Goal: Task Accomplishment & Management: Complete application form

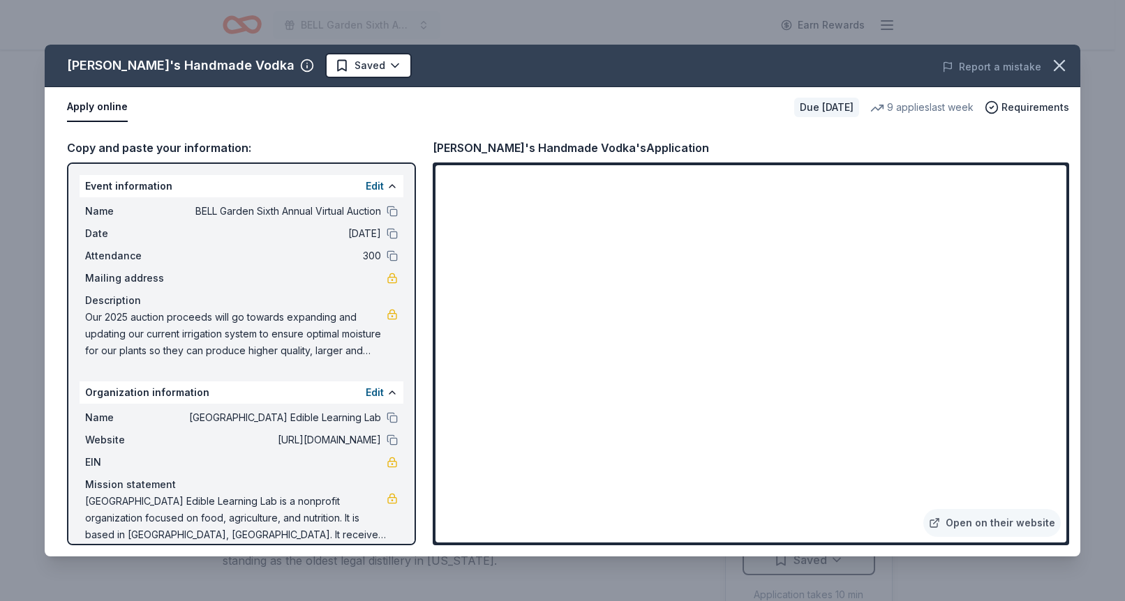
scroll to position [538, 0]
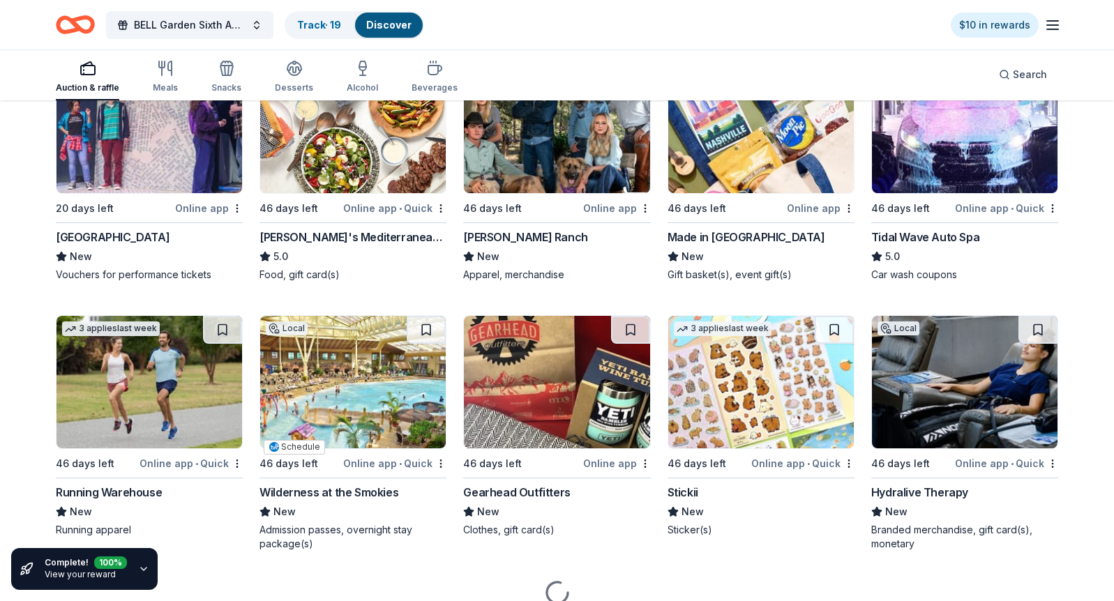
scroll to position [4145, 0]
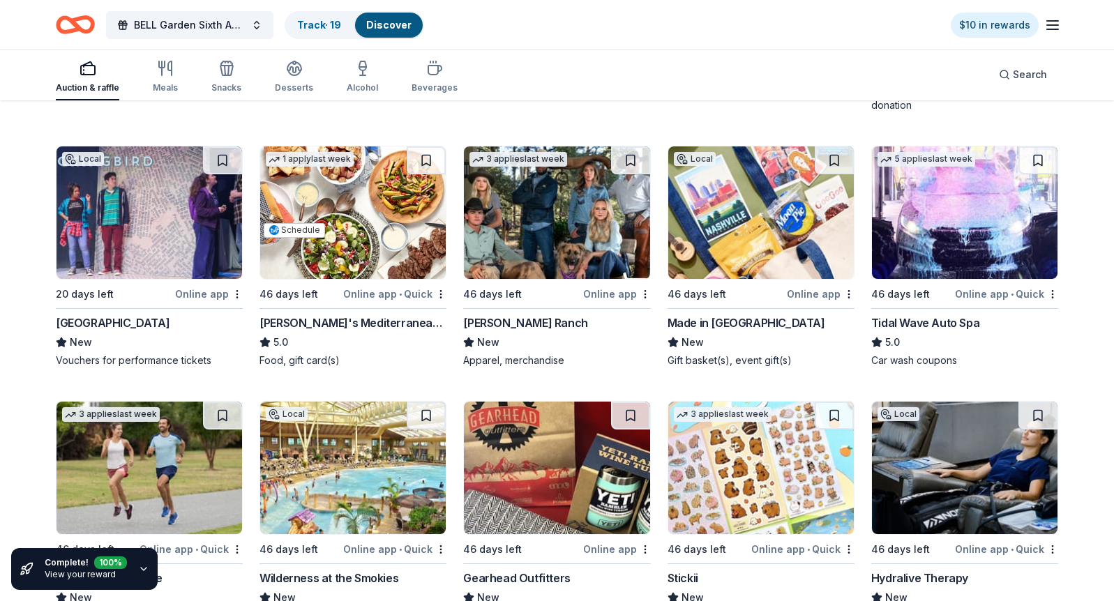
scroll to position [4509, 0]
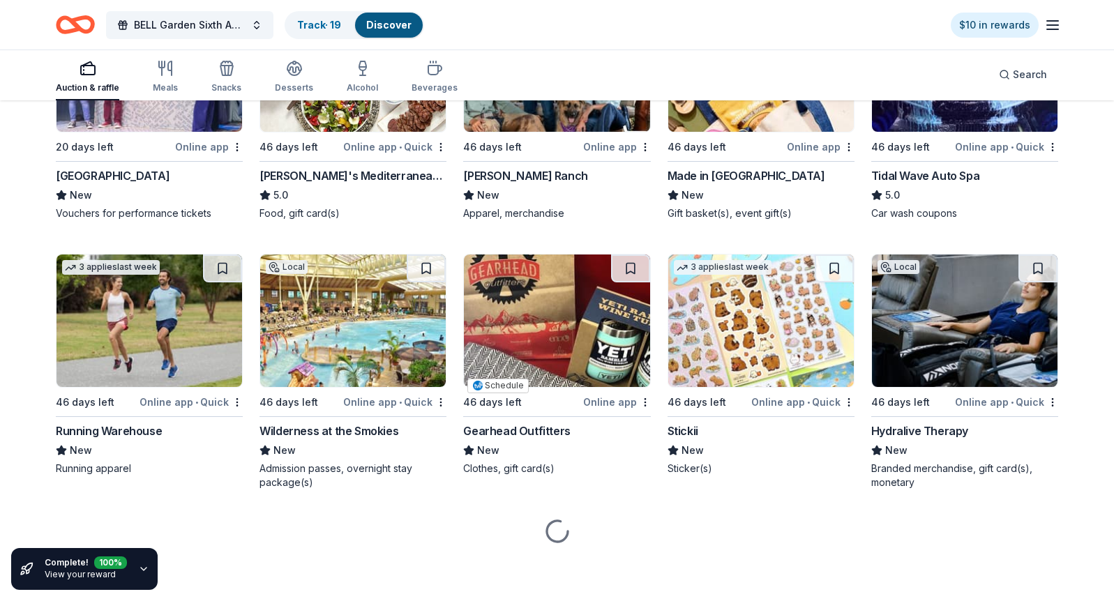
scroll to position [4899, 0]
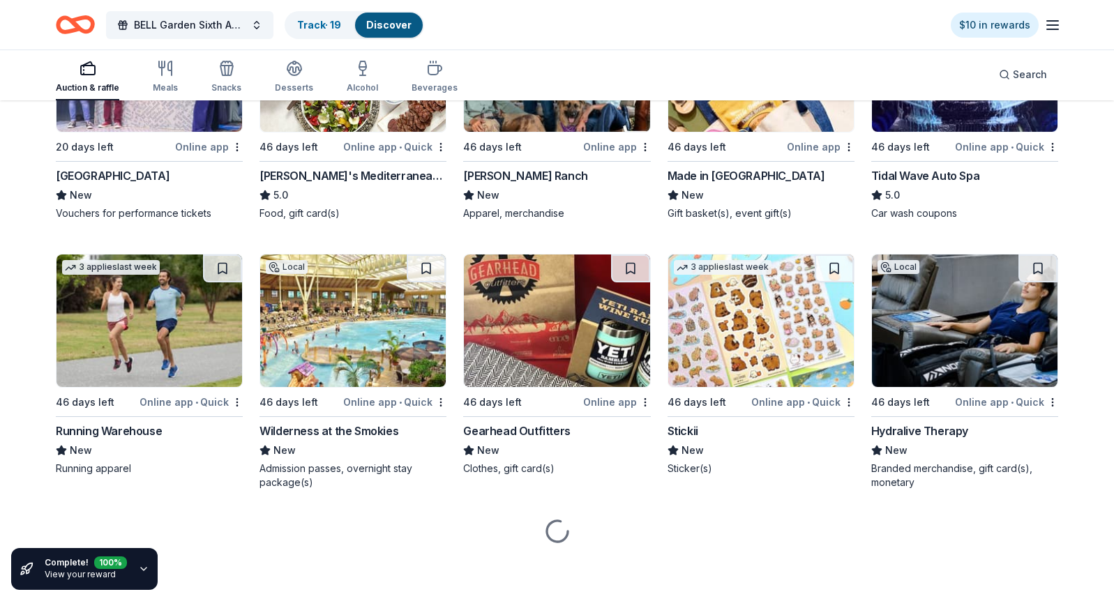
click at [872, 22] on div "5 applies last week" at bounding box center [926, 10] width 109 height 23
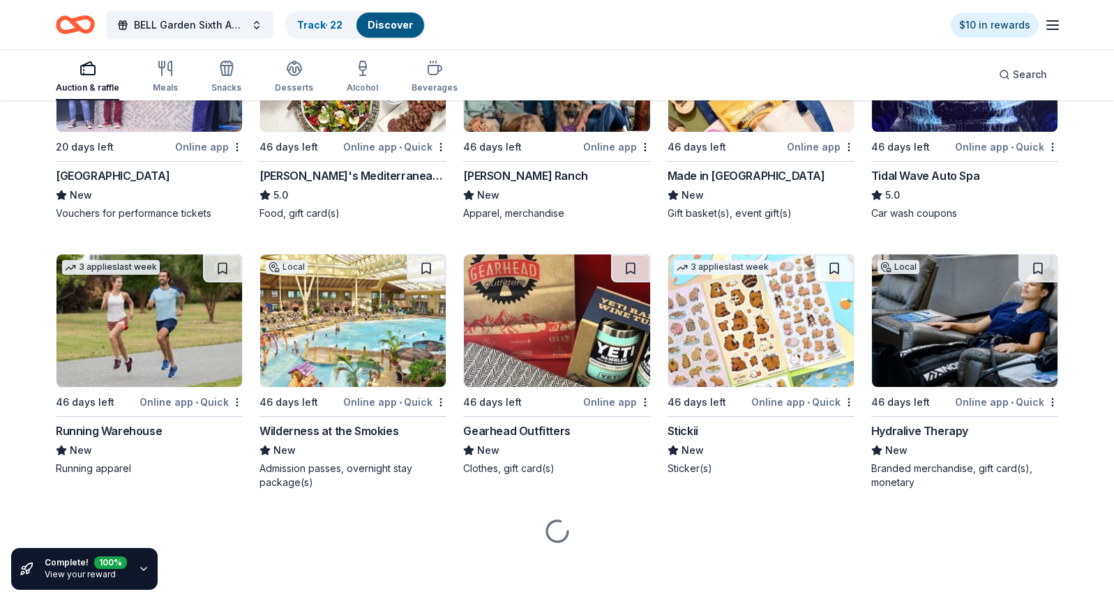
scroll to position [5134, 0]
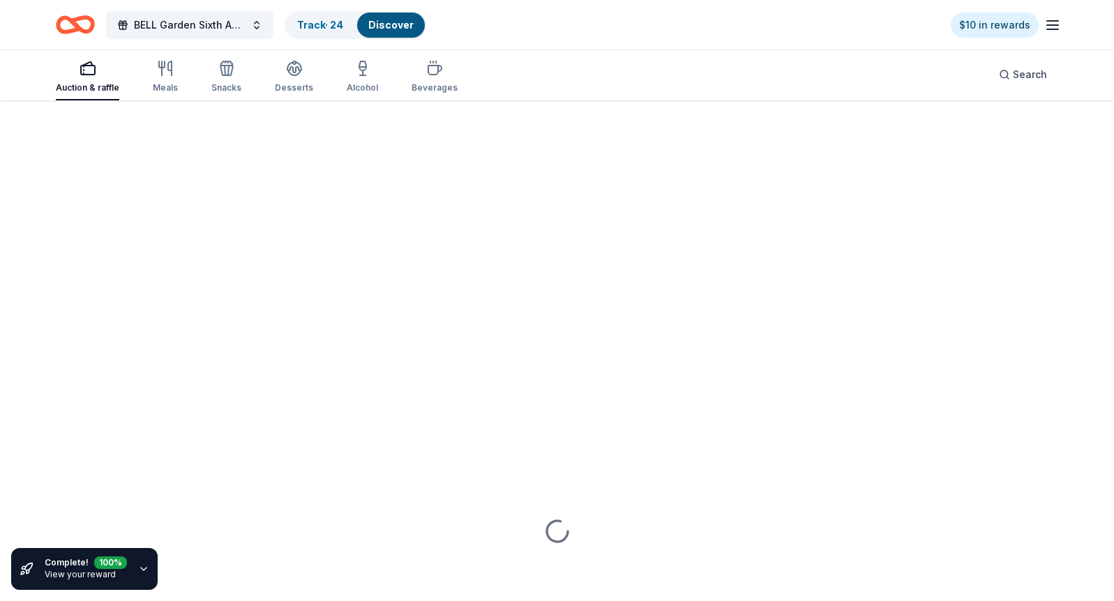
scroll to position [5715, 0]
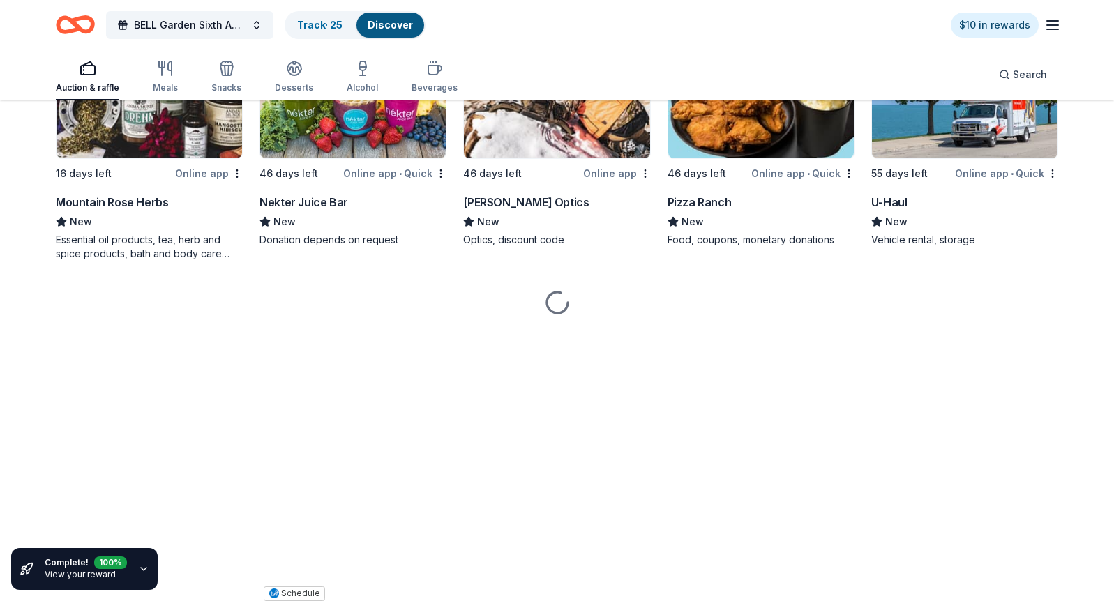
scroll to position [6060, 0]
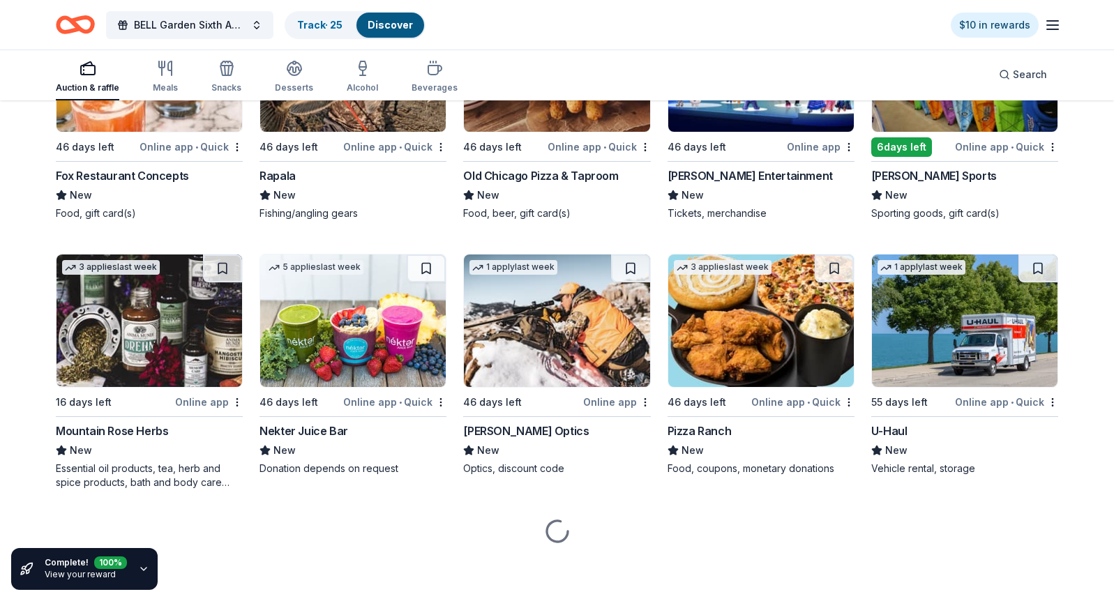
scroll to position [6340, 0]
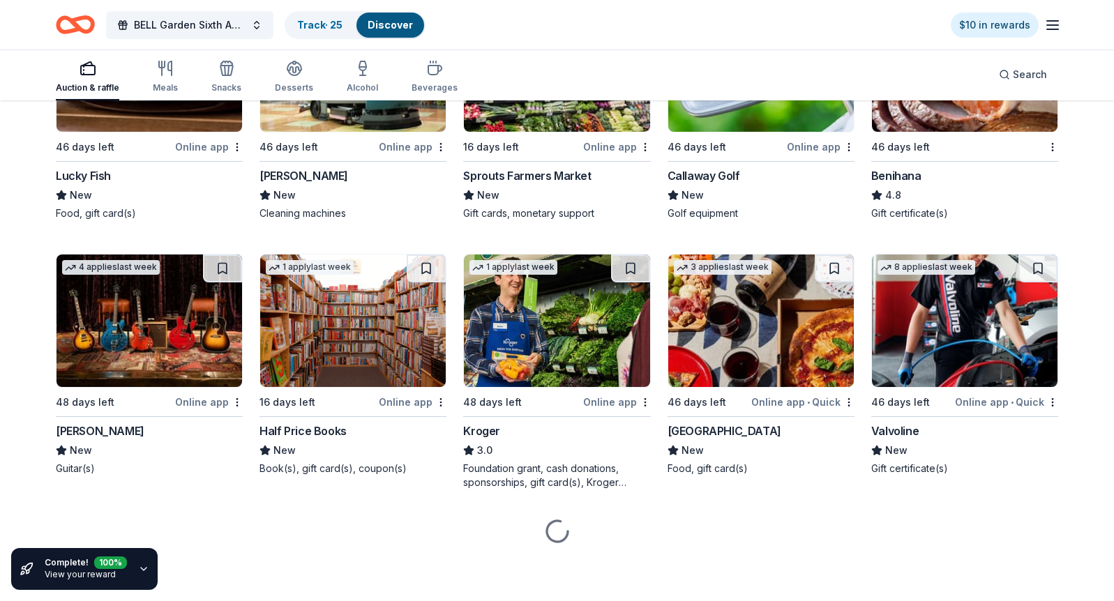
scroll to position [7271, 0]
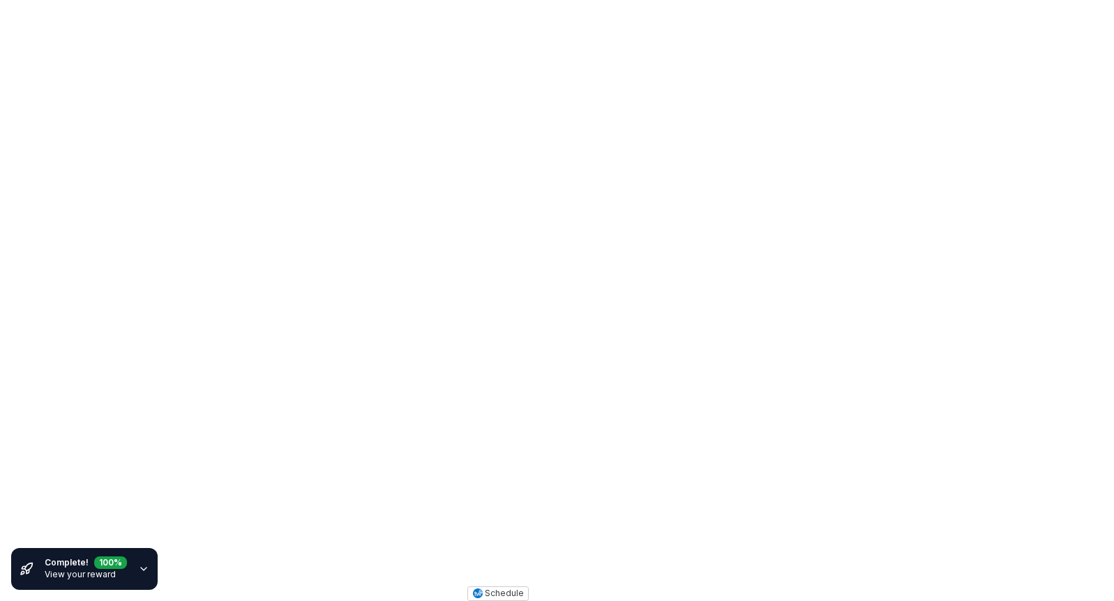
scroll to position [7537, 0]
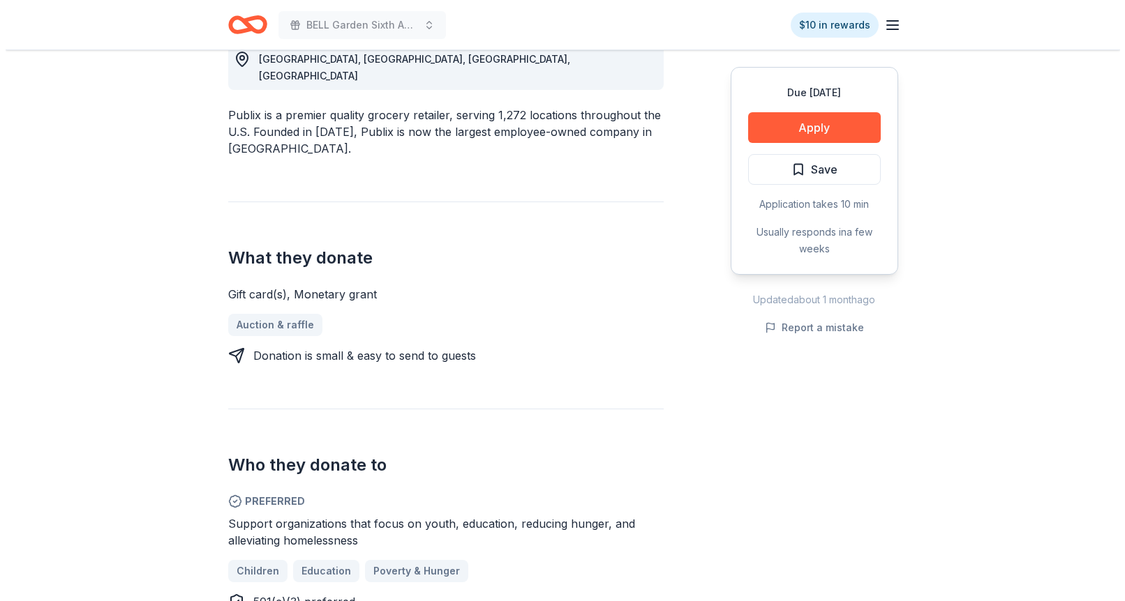
scroll to position [441, 0]
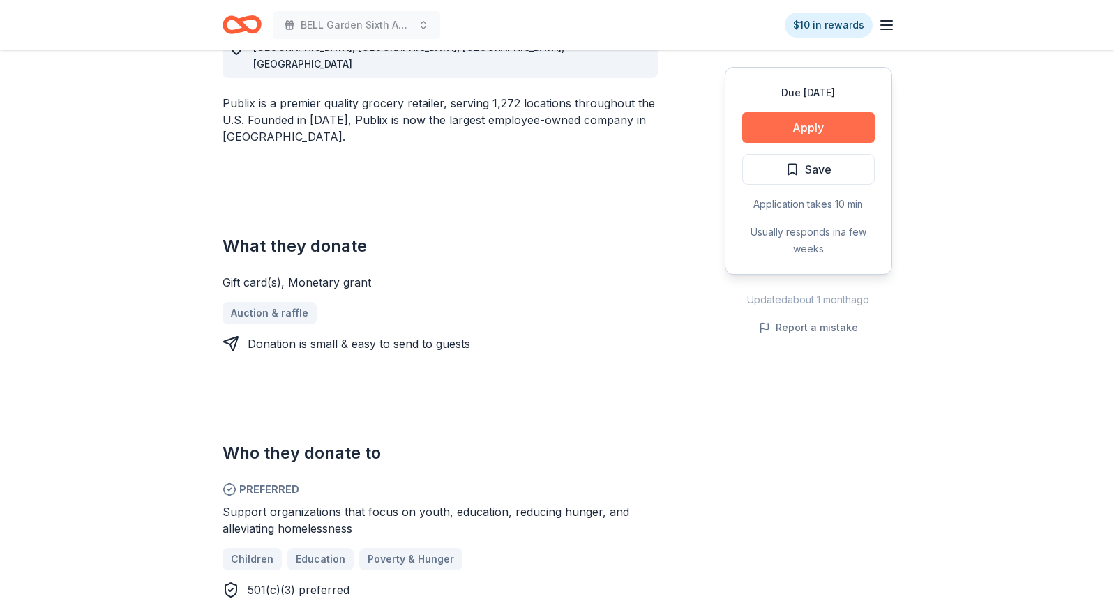
click at [835, 128] on button "Apply" at bounding box center [808, 127] width 133 height 31
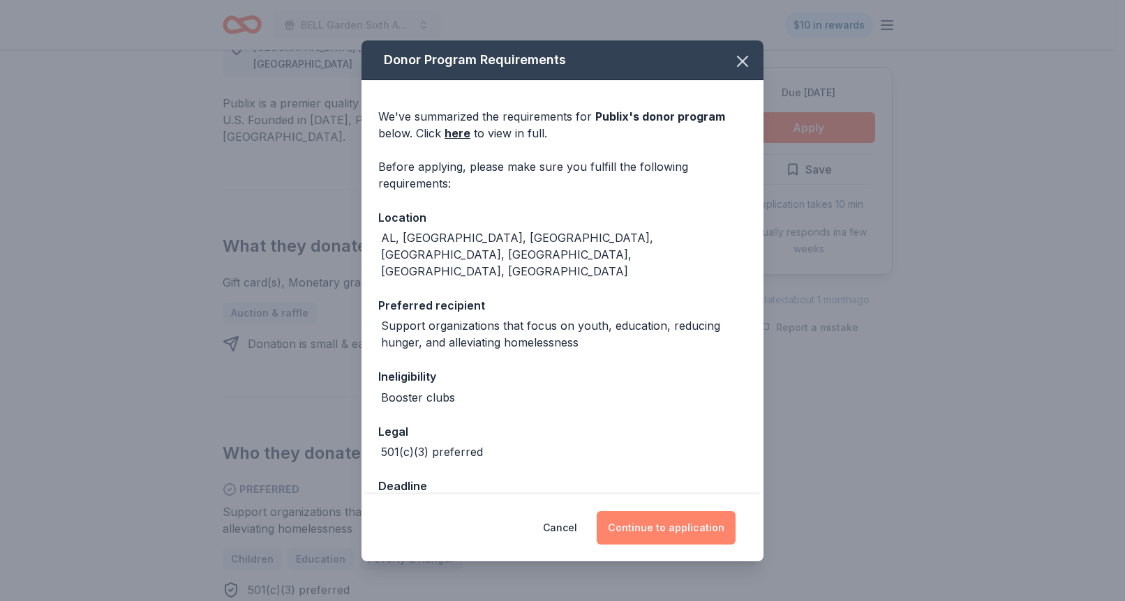
click at [670, 521] on button "Continue to application" at bounding box center [666, 527] width 139 height 33
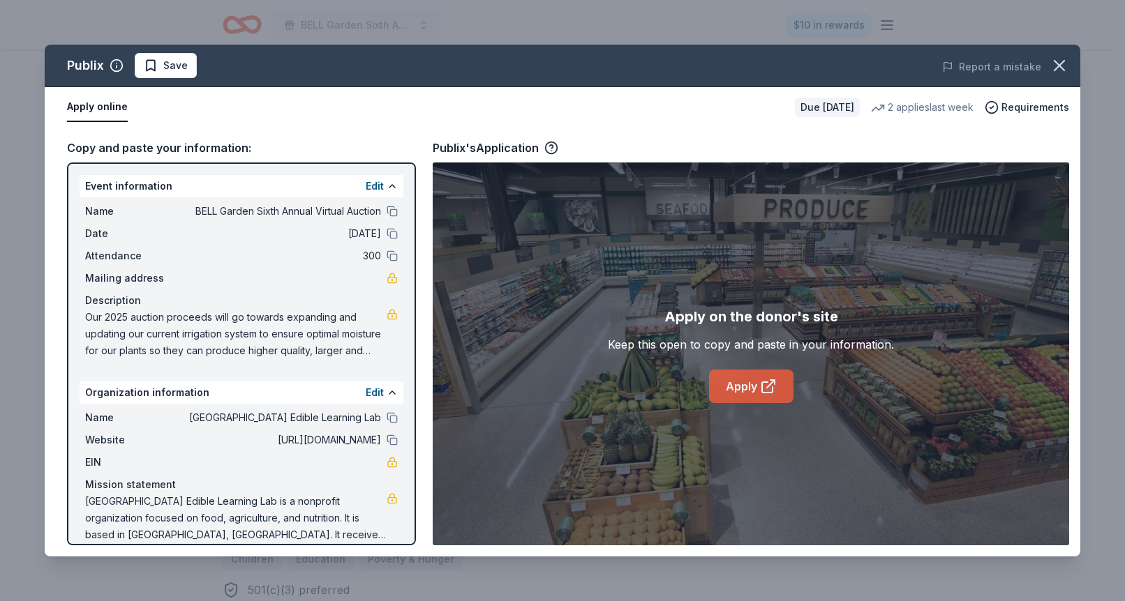
click at [751, 386] on link "Apply" at bounding box center [751, 386] width 84 height 33
click at [180, 68] on span "Save" at bounding box center [175, 65] width 24 height 17
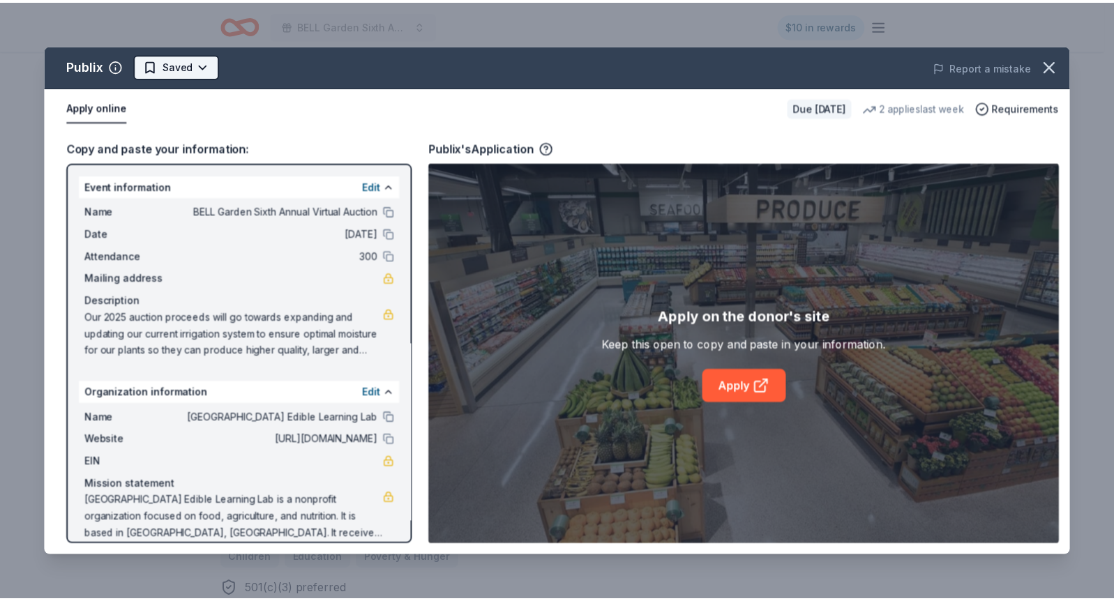
scroll to position [0, 0]
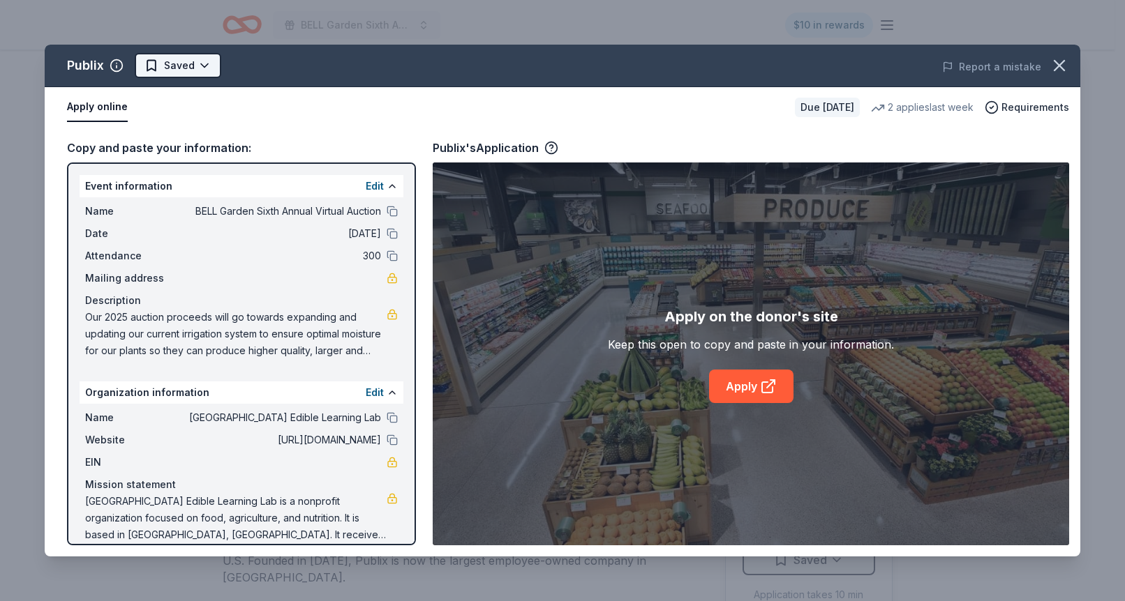
click at [187, 63] on html "BELL Garden Sixth Annual Virtual Auction $10 in rewards Due in 46 days Share Pu…" at bounding box center [562, 300] width 1125 height 601
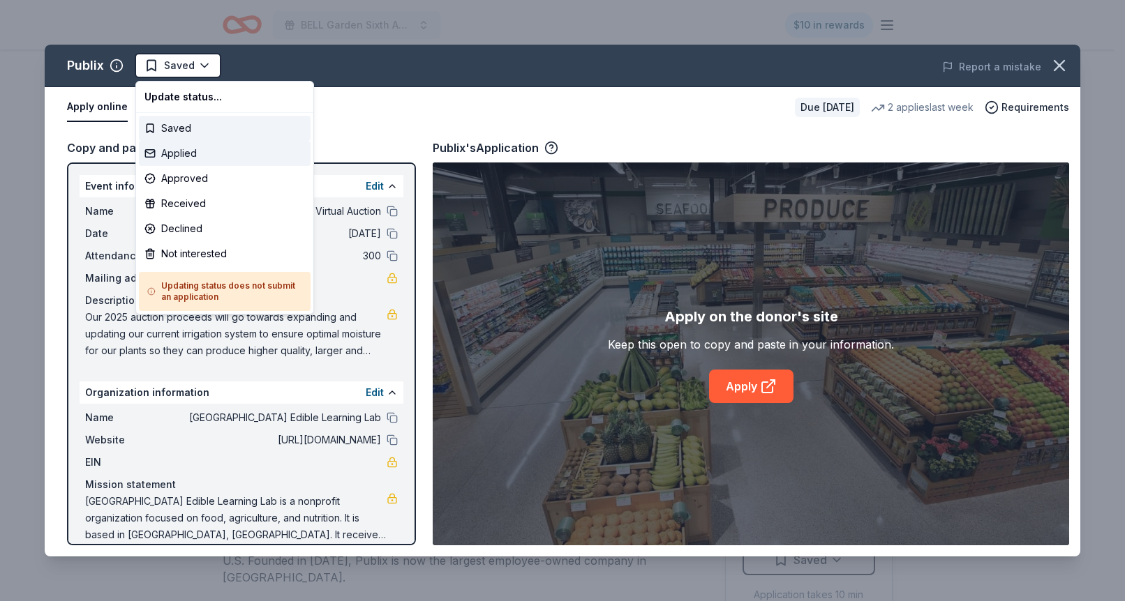
click at [188, 154] on div "Applied" at bounding box center [225, 153] width 172 height 25
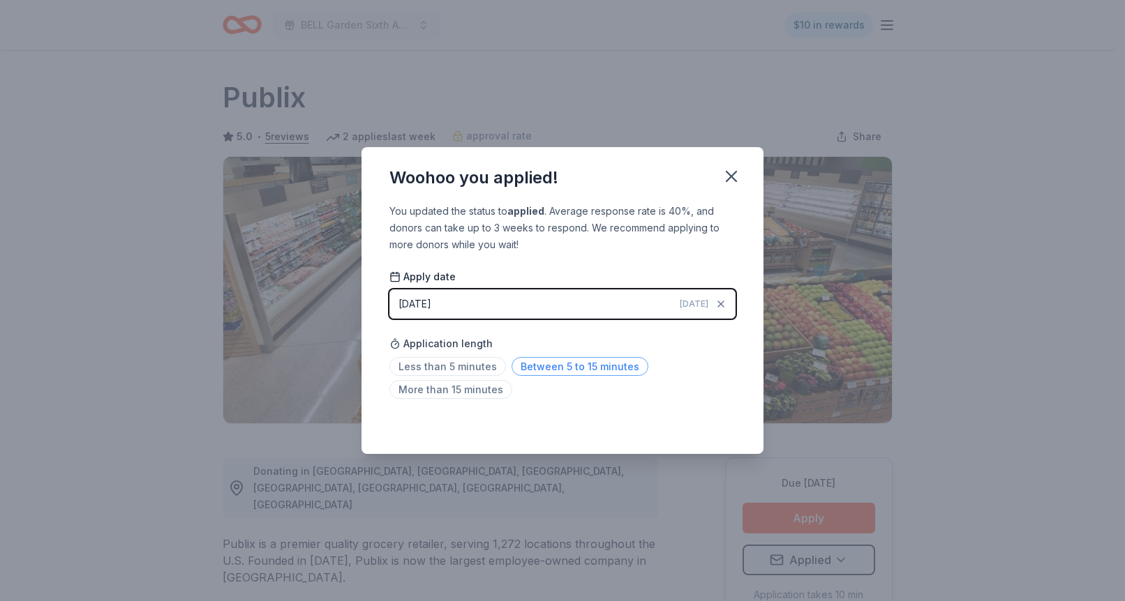
click at [551, 365] on span "Between 5 to 15 minutes" at bounding box center [579, 366] width 137 height 19
click at [733, 174] on icon "button" at bounding box center [731, 177] width 10 height 10
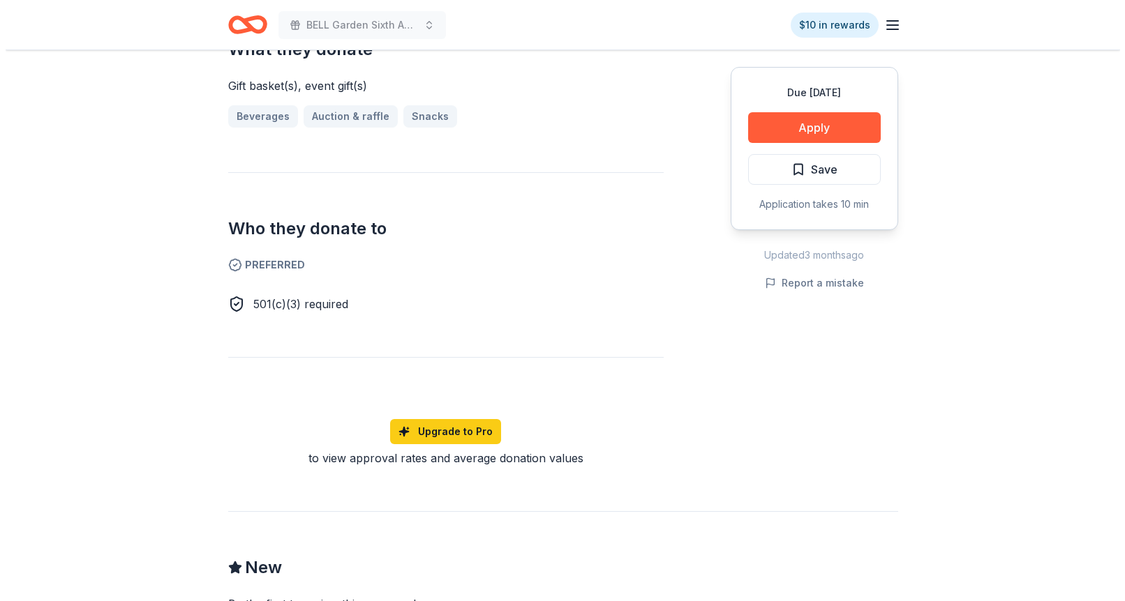
scroll to position [58, 0]
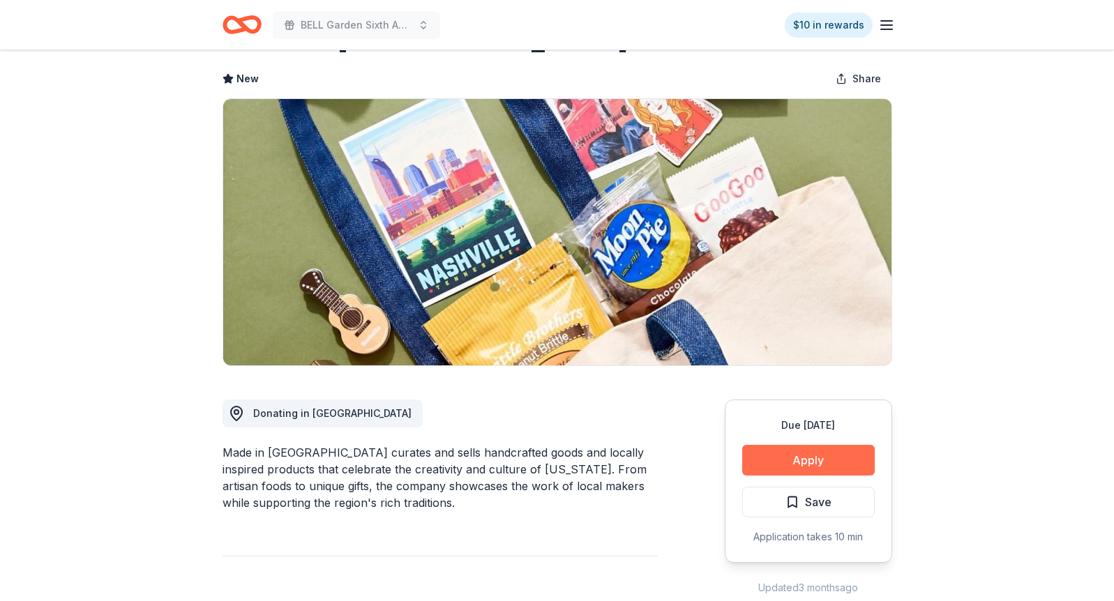
click at [821, 456] on button "Apply" at bounding box center [808, 460] width 133 height 31
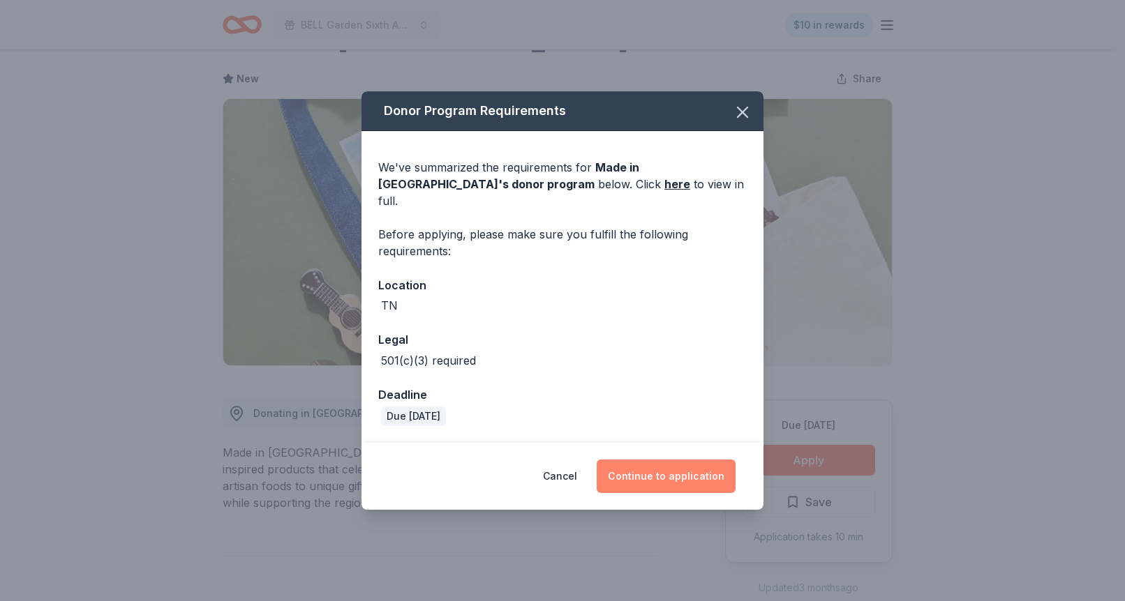
click at [670, 470] on button "Continue to application" at bounding box center [666, 476] width 139 height 33
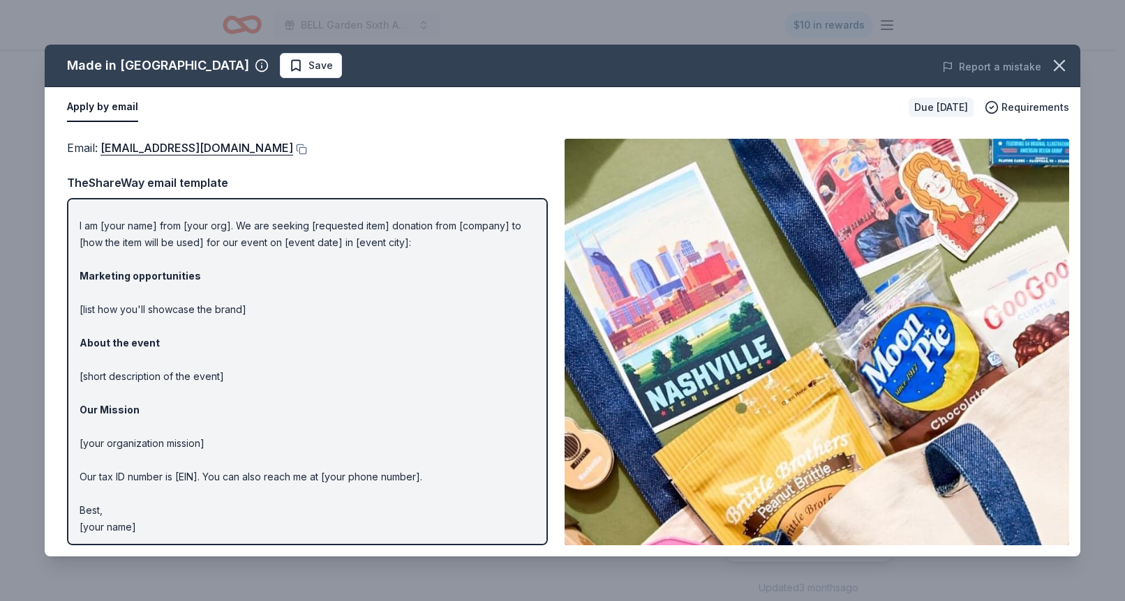
scroll to position [29, 0]
click at [179, 223] on p "Hi [name/there], I am [your name] from [your org]. We are seeking [requested it…" at bounding box center [308, 357] width 456 height 352
drag, startPoint x: 149, startPoint y: 518, endPoint x: 110, endPoint y: 271, distance: 249.4
click at [110, 271] on p "Hi [name/there], I am [your name] from [your org]. We are seeking [requested it…" at bounding box center [308, 357] width 456 height 352
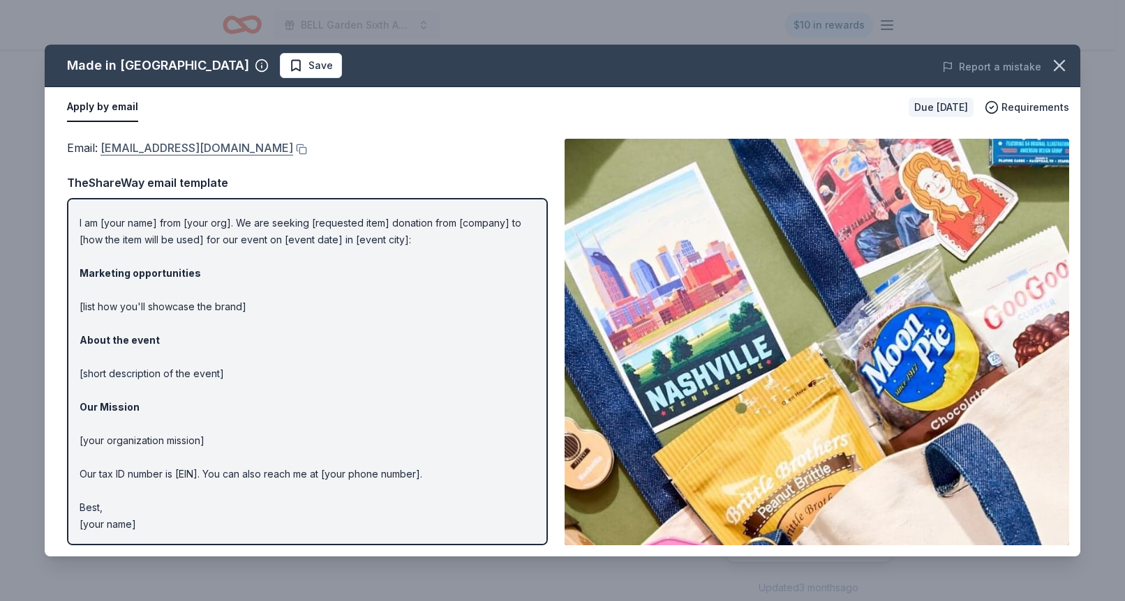
click at [227, 147] on link "donations@shopmadeintn.com" at bounding box center [196, 148] width 193 height 18
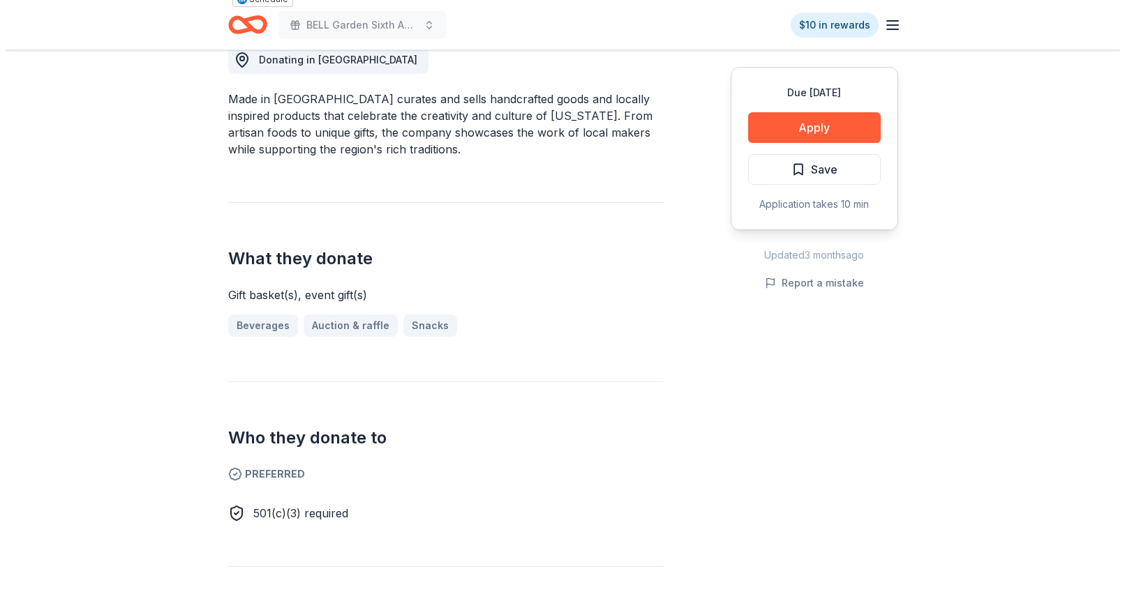
scroll to position [432, 0]
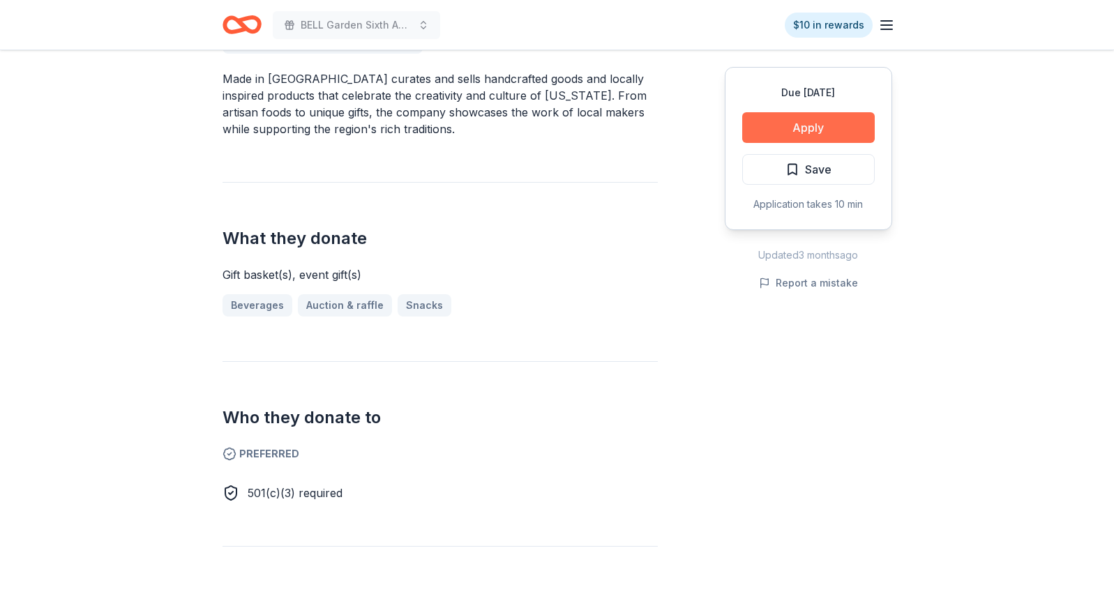
click at [840, 126] on button "Apply" at bounding box center [808, 127] width 133 height 31
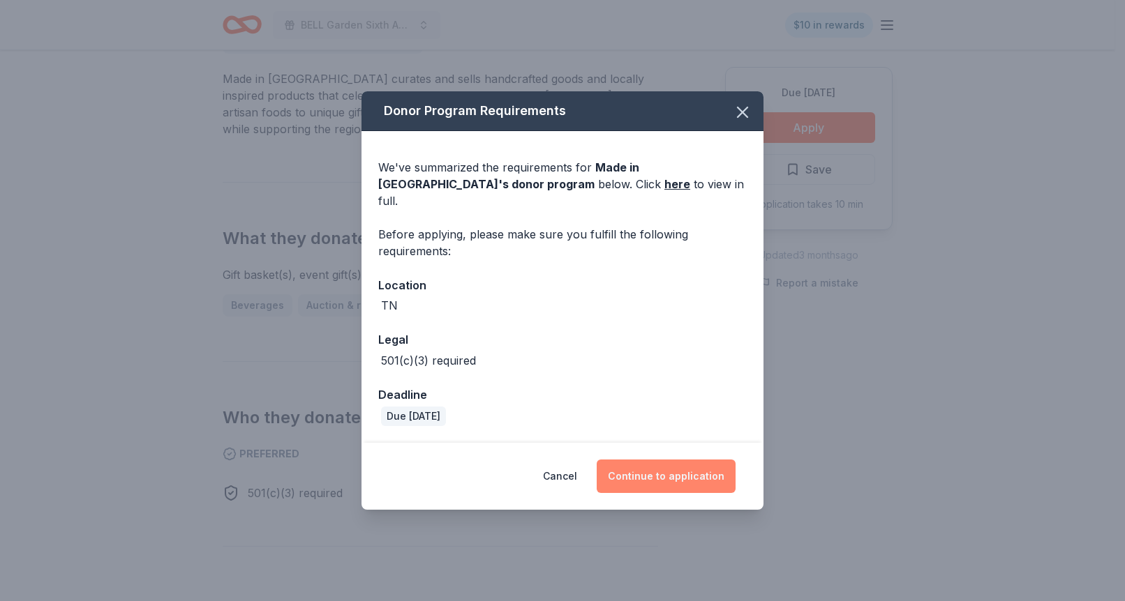
click at [655, 463] on button "Continue to application" at bounding box center [666, 476] width 139 height 33
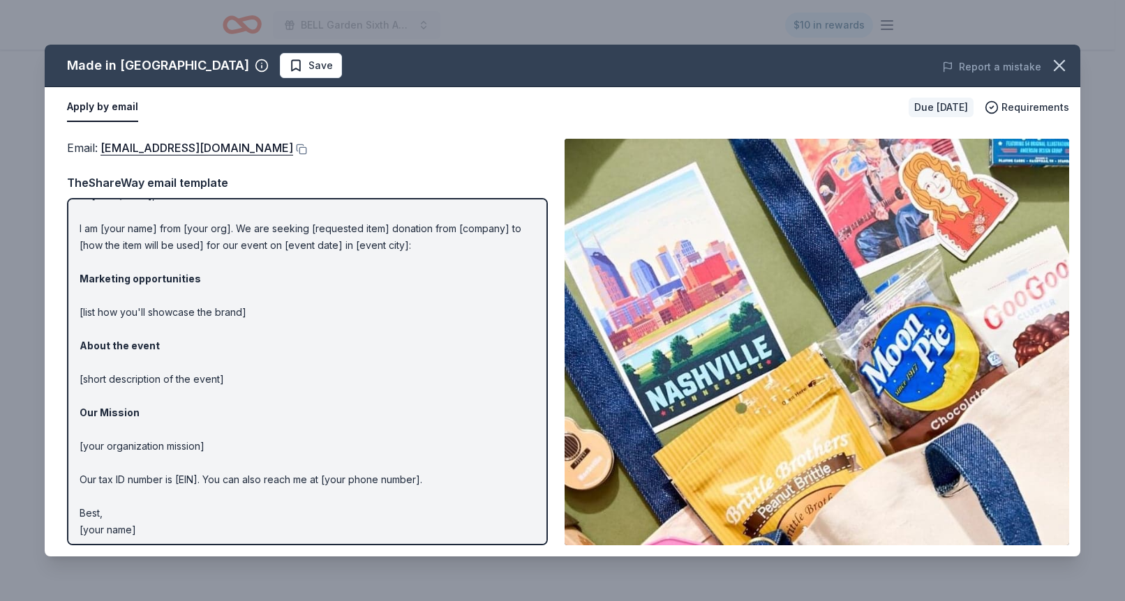
scroll to position [29, 0]
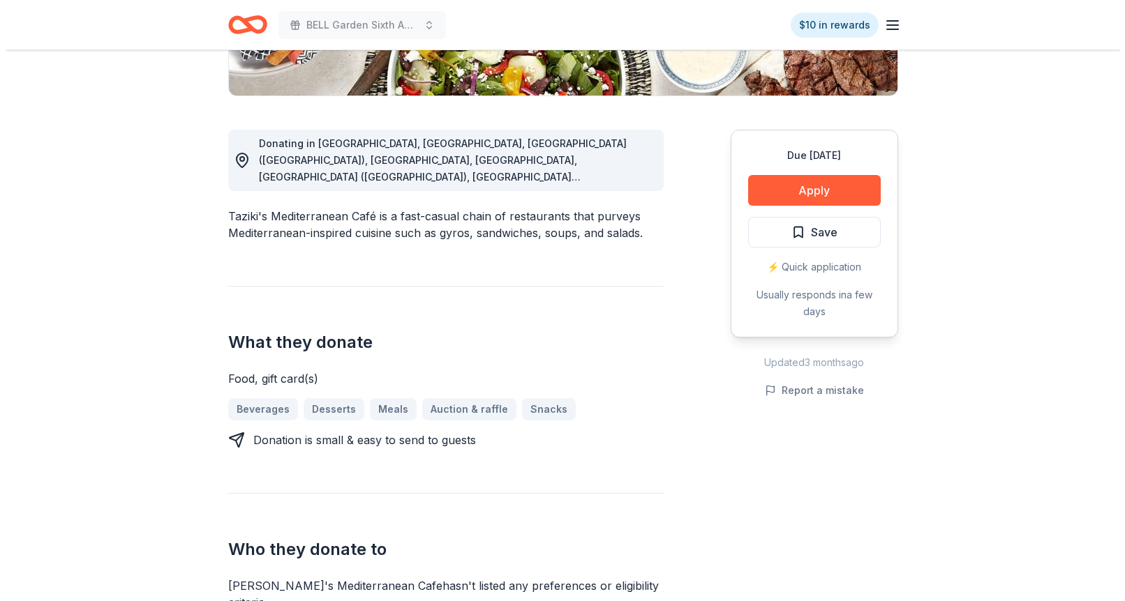
scroll to position [327, 0]
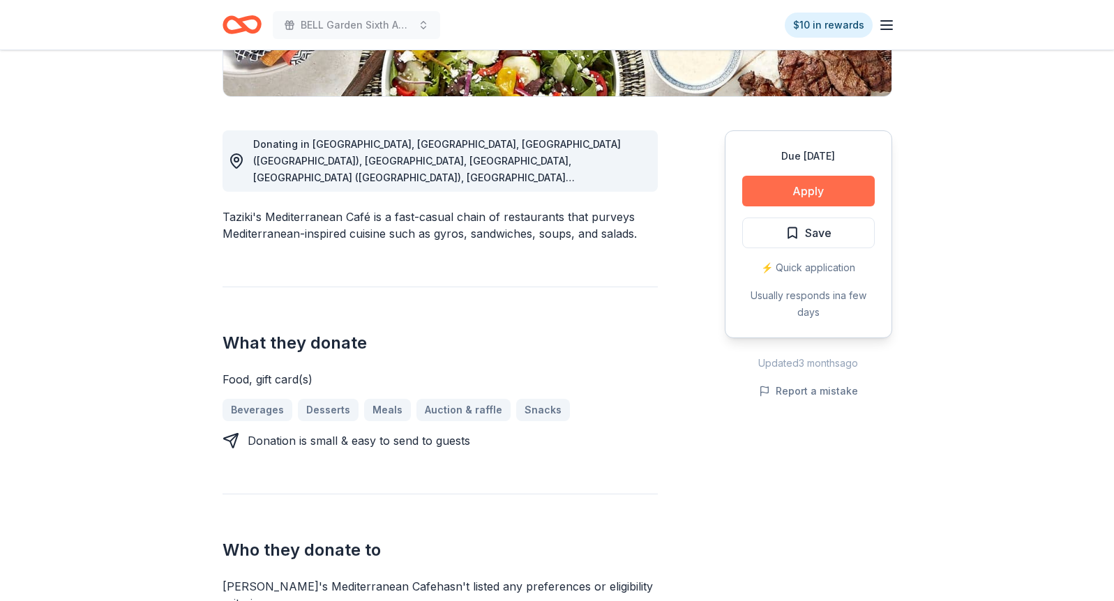
click at [803, 188] on button "Apply" at bounding box center [808, 191] width 133 height 31
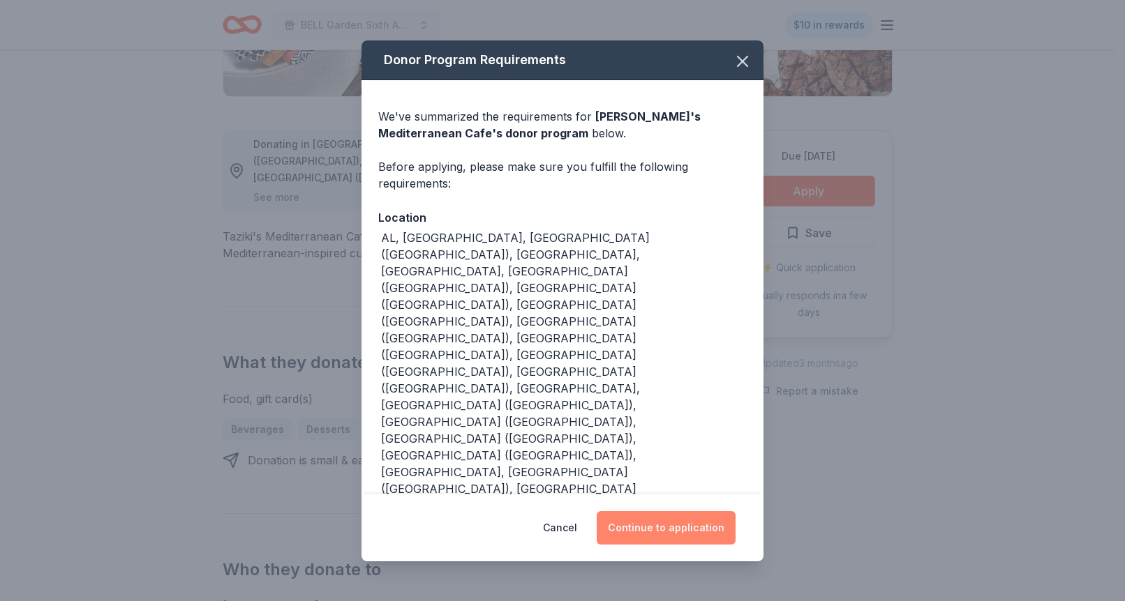
click at [680, 511] on button "Continue to application" at bounding box center [666, 527] width 139 height 33
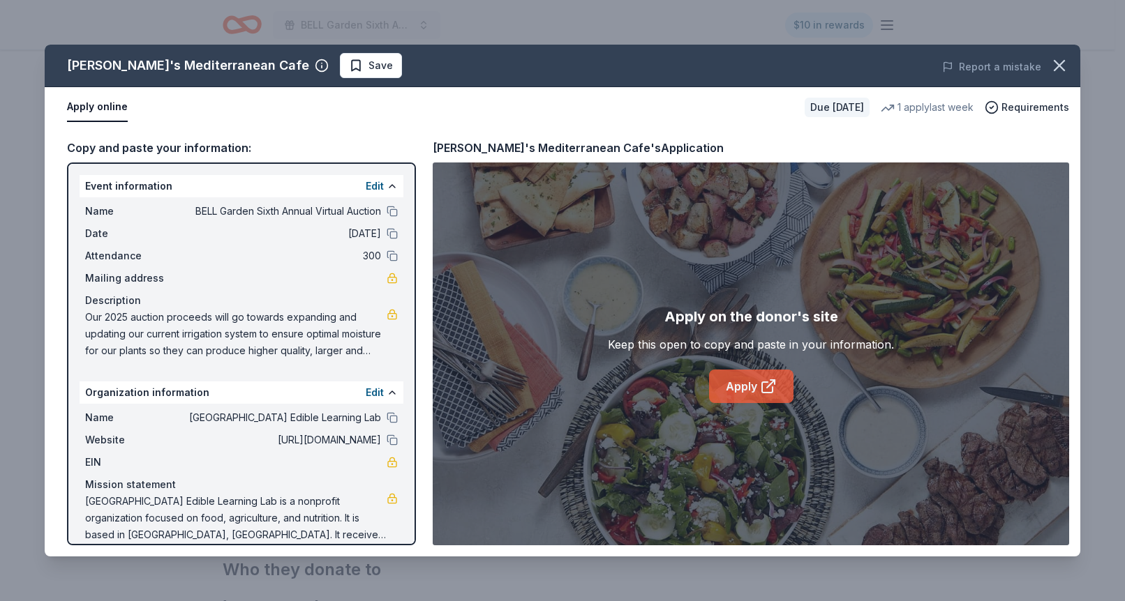
click at [751, 375] on link "Apply" at bounding box center [751, 386] width 84 height 33
click at [306, 51] on div "Taziki's Mediterranean Cafe Save Report a mistake" at bounding box center [562, 66] width 1035 height 43
click at [368, 62] on span "Save" at bounding box center [380, 65] width 24 height 17
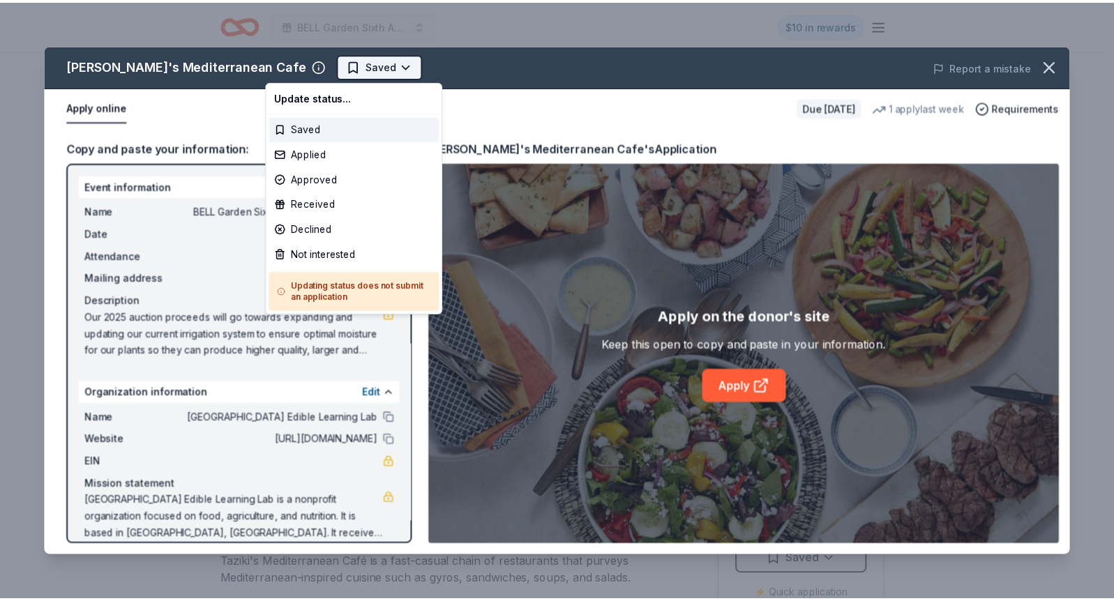
scroll to position [0, 0]
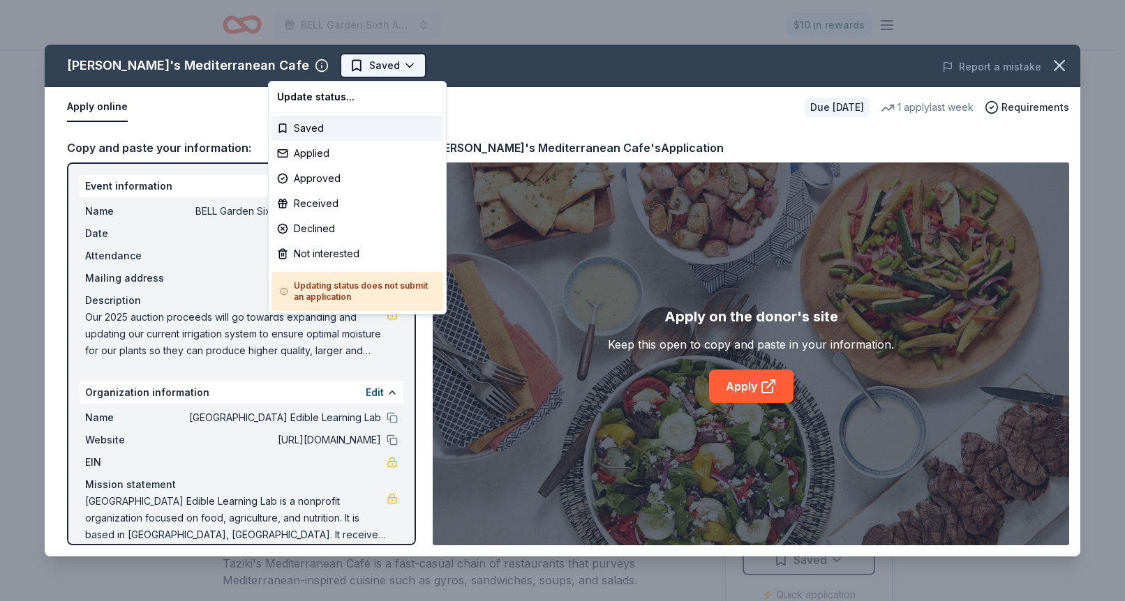
click at [340, 63] on html "BELL Garden Sixth Annual Virtual Auction $10 in rewards Due in 46 days Share Ta…" at bounding box center [562, 300] width 1125 height 601
click at [338, 155] on div "Applied" at bounding box center [357, 153] width 172 height 25
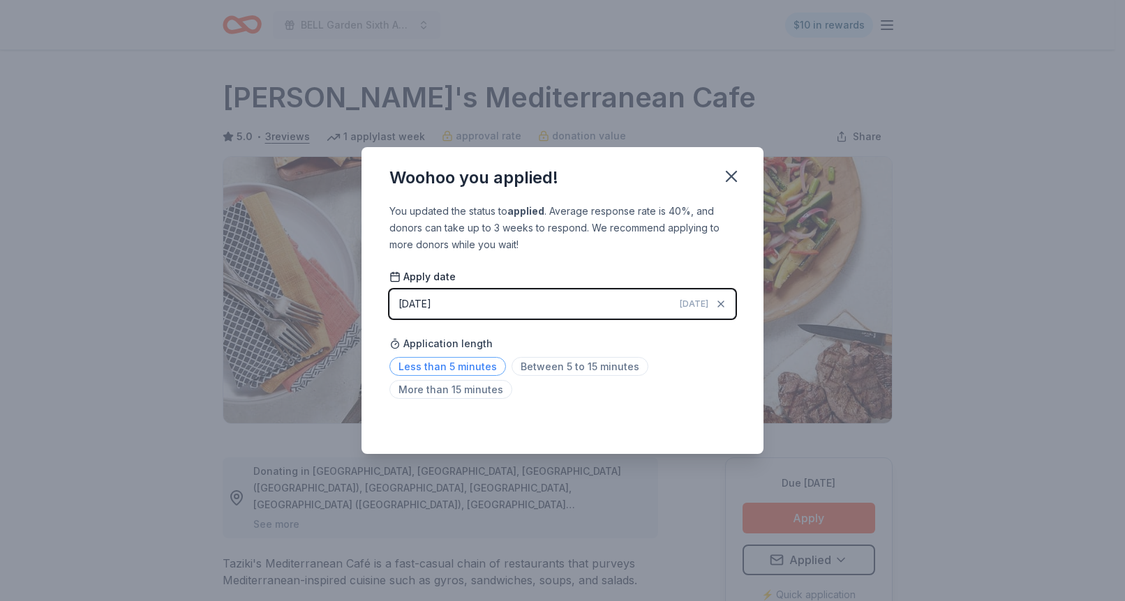
click at [440, 366] on span "Less than 5 minutes" at bounding box center [447, 366] width 117 height 19
click at [731, 178] on icon "button" at bounding box center [731, 177] width 20 height 20
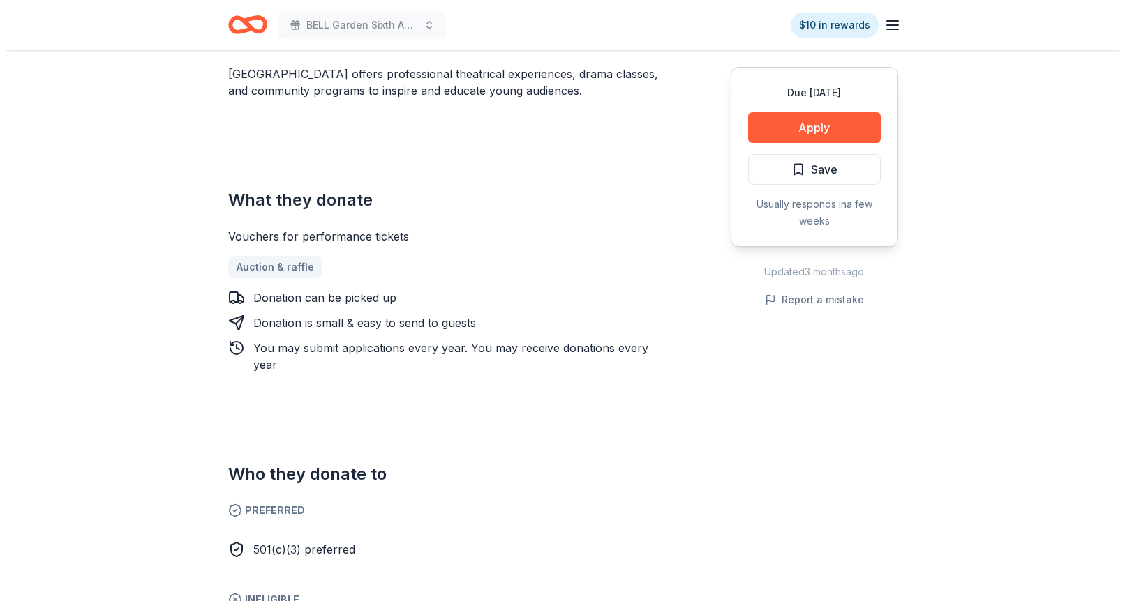
scroll to position [436, 0]
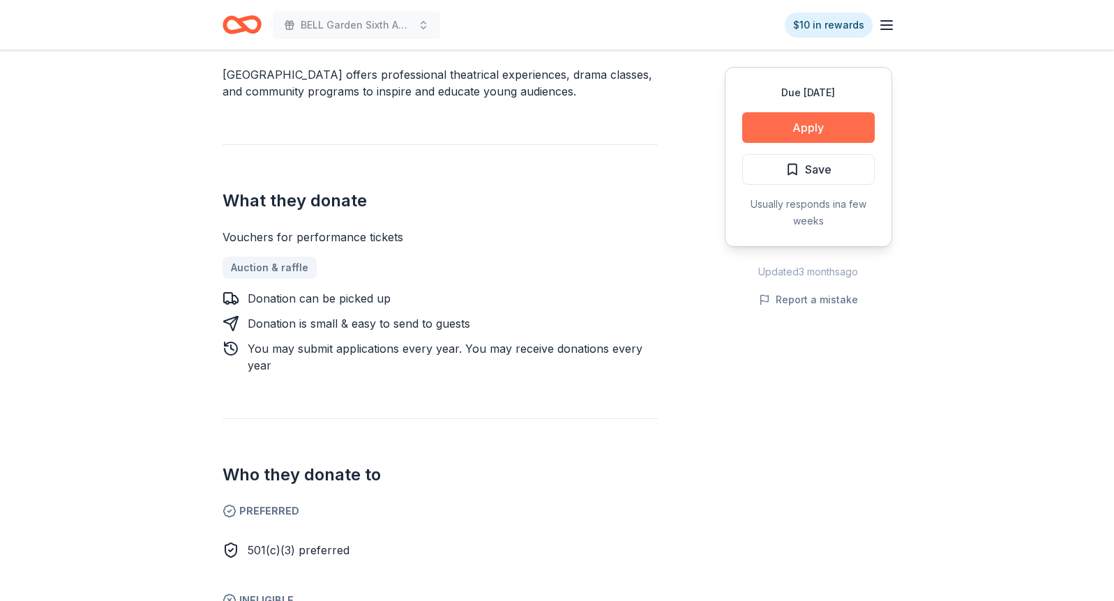
click at [812, 131] on button "Apply" at bounding box center [808, 127] width 133 height 31
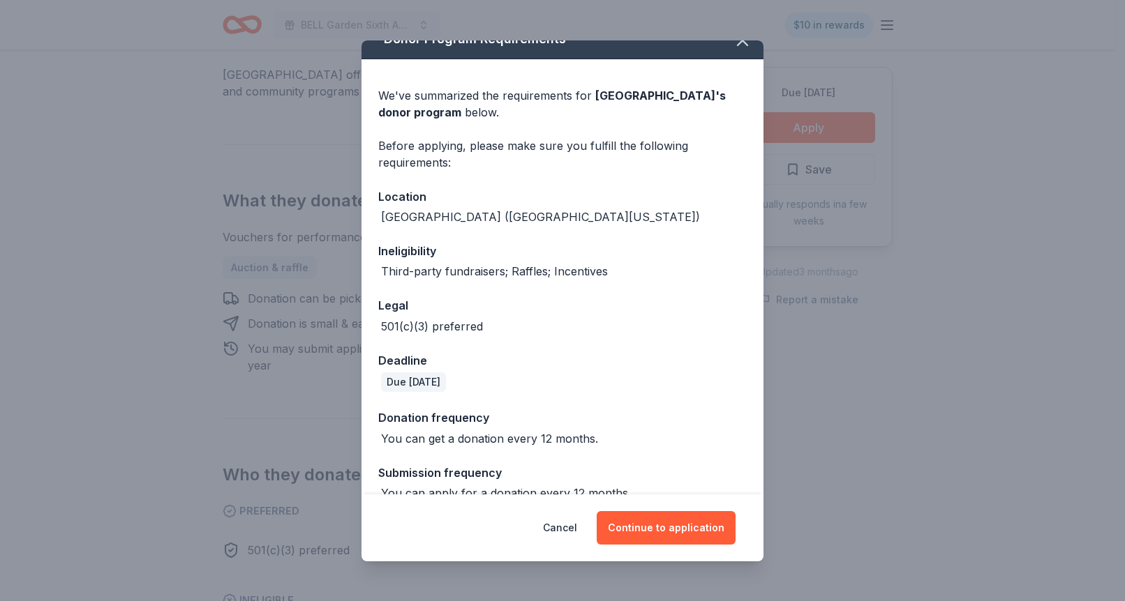
scroll to position [45, 0]
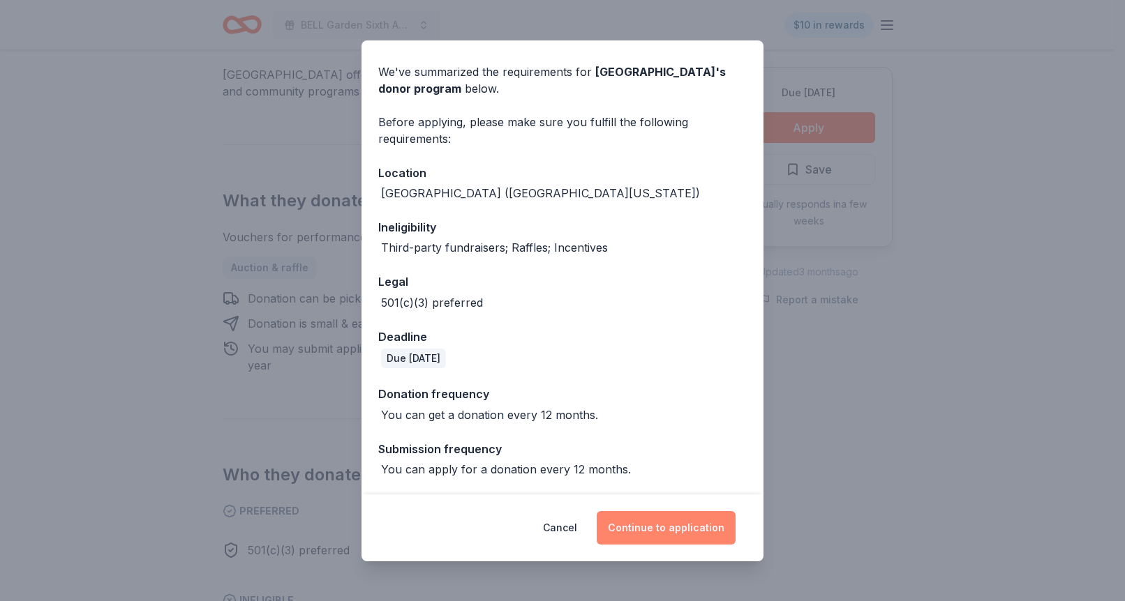
click at [673, 527] on button "Continue to application" at bounding box center [666, 527] width 139 height 33
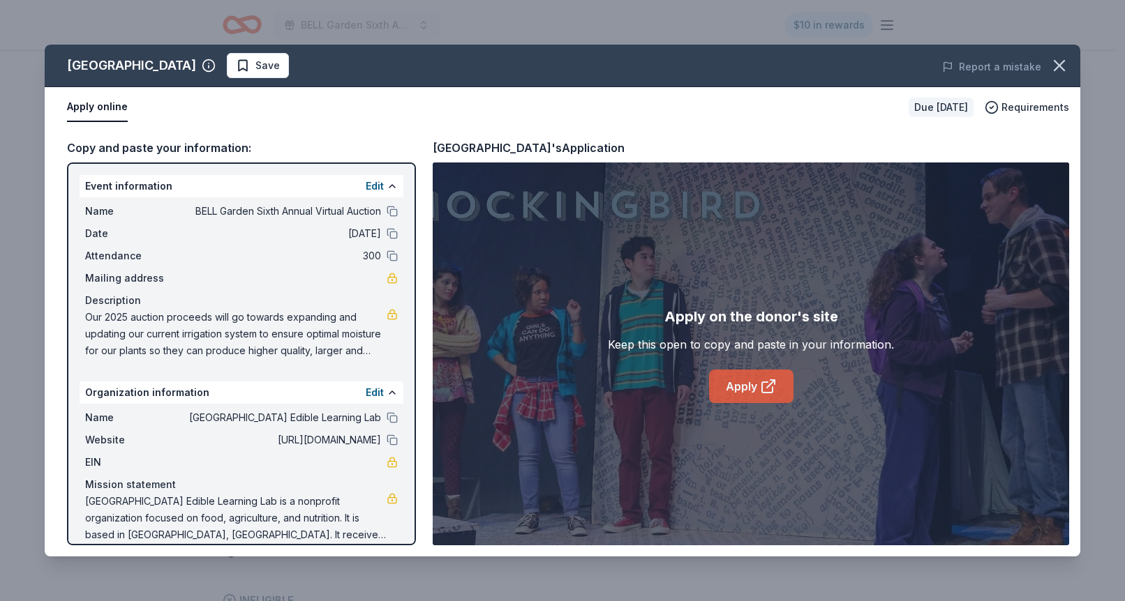
click at [752, 391] on link "Apply" at bounding box center [751, 386] width 84 height 33
click at [280, 67] on span "Save" at bounding box center [267, 65] width 24 height 17
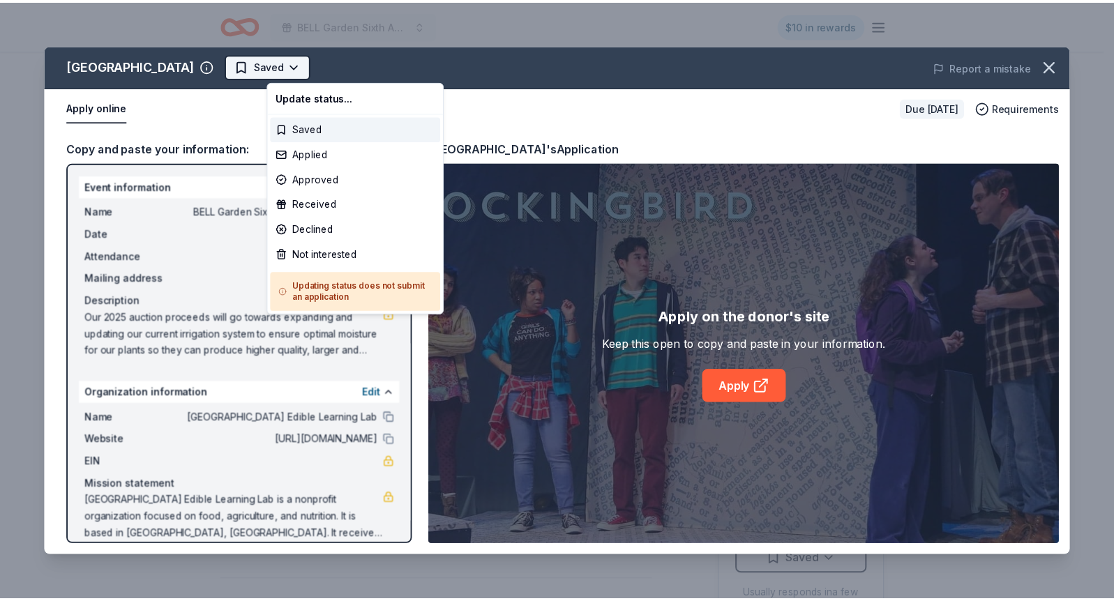
scroll to position [0, 0]
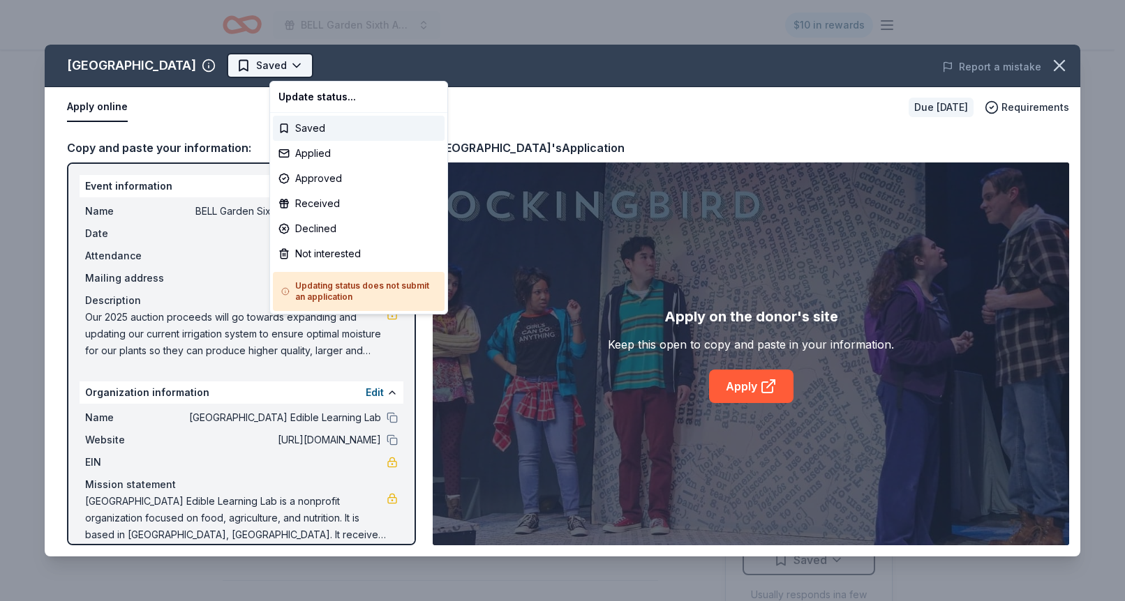
click at [327, 64] on html "BELL Garden Sixth Annual Virtual Auction $10 in rewards Due in 20 days Share Na…" at bounding box center [562, 300] width 1125 height 601
click at [338, 142] on div "Applied" at bounding box center [359, 153] width 172 height 25
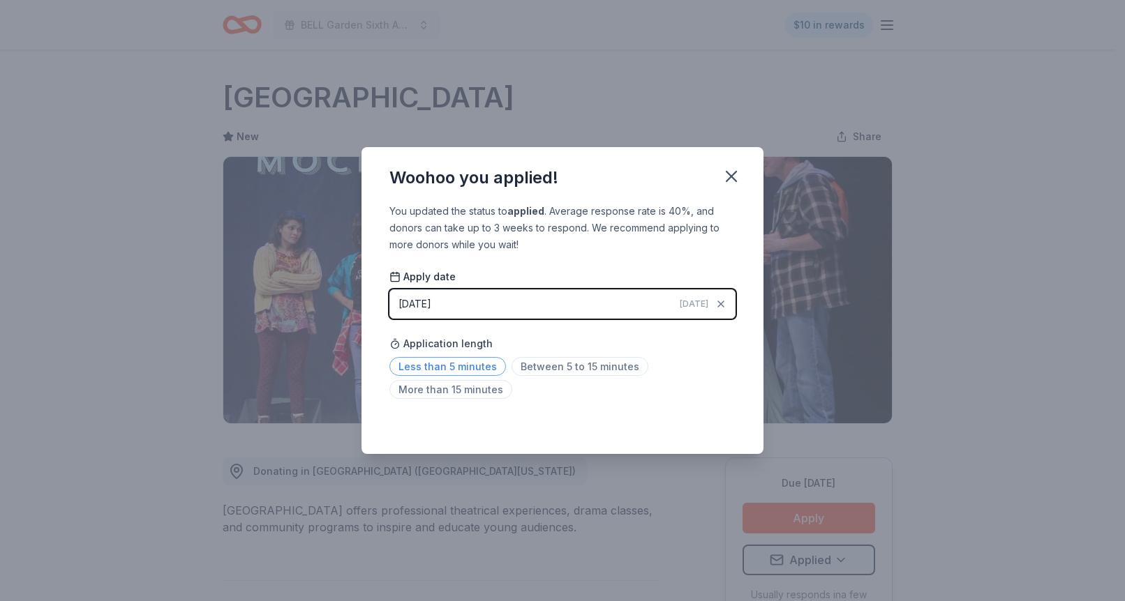
click at [463, 373] on span "Less than 5 minutes" at bounding box center [447, 366] width 117 height 19
click at [728, 177] on icon "button" at bounding box center [731, 177] width 20 height 20
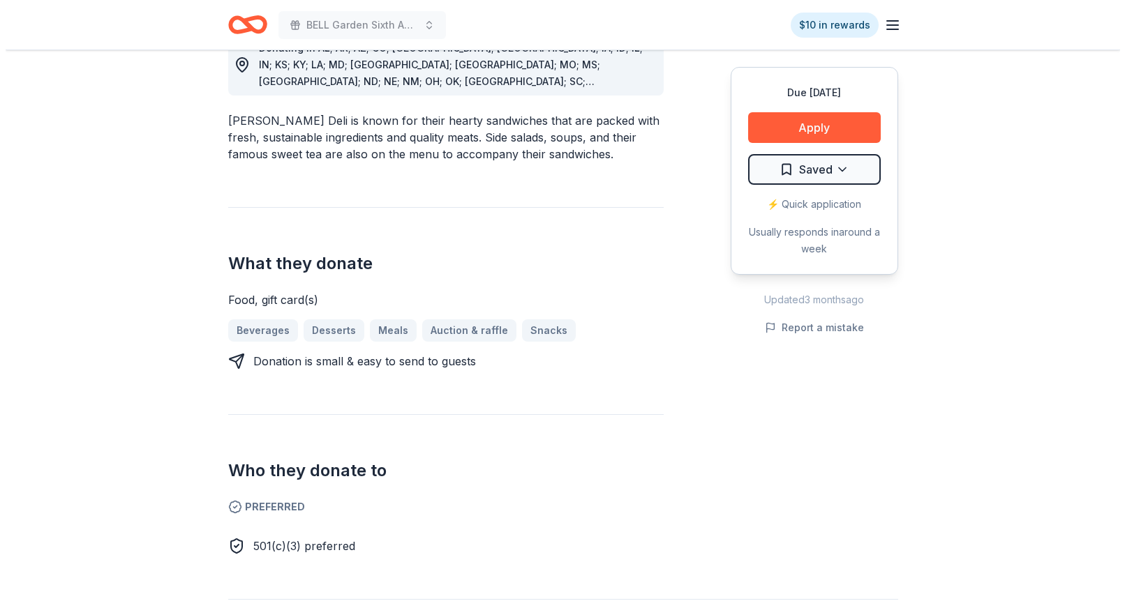
scroll to position [465, 0]
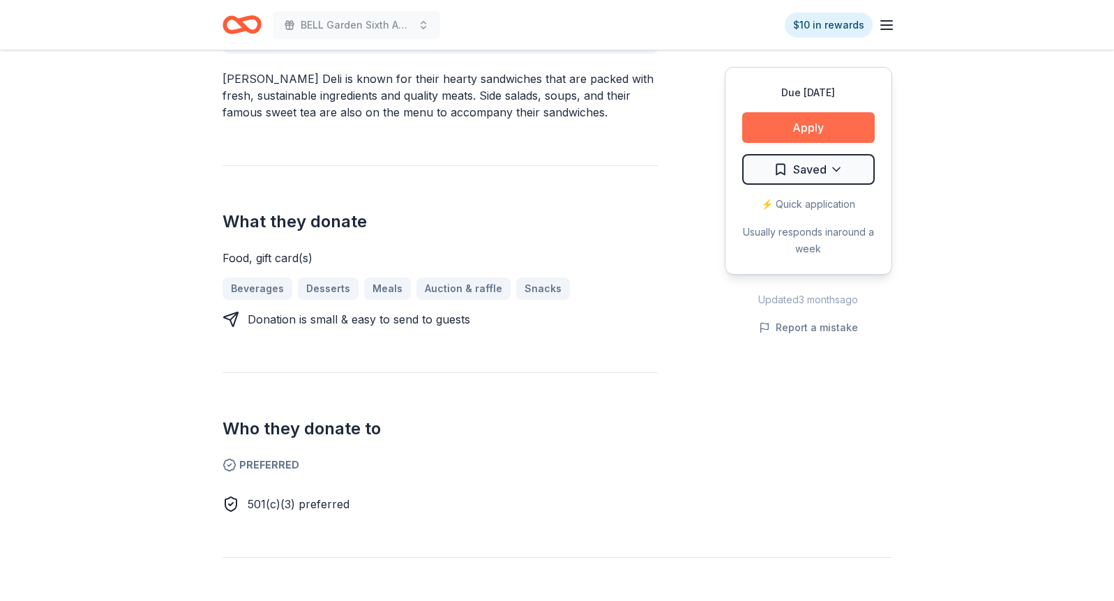
click at [816, 126] on button "Apply" at bounding box center [808, 127] width 133 height 31
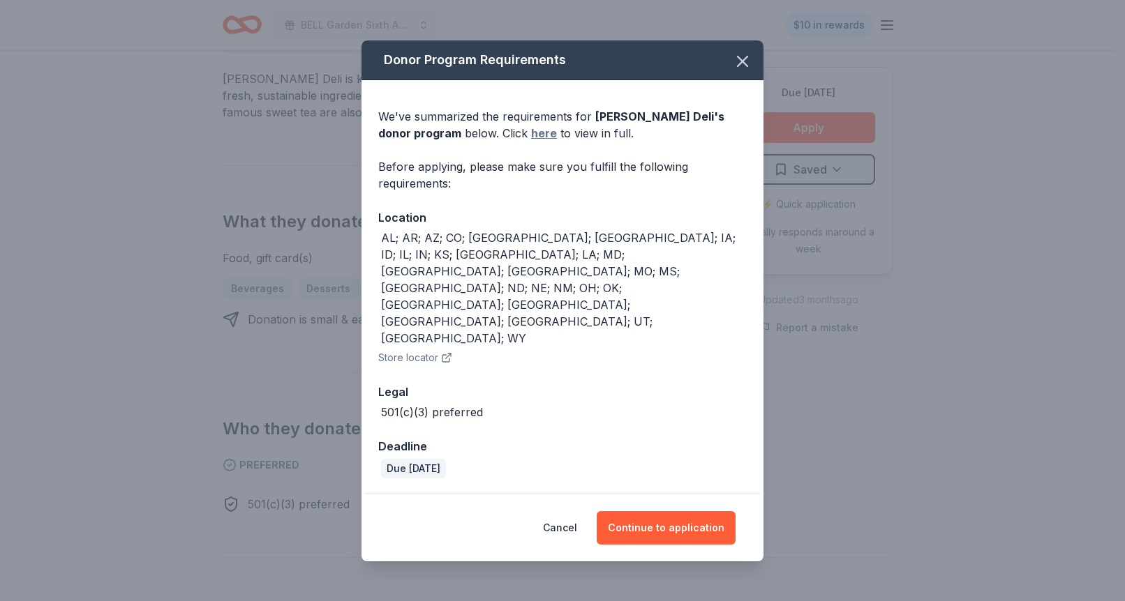
click at [531, 142] on link "here" at bounding box center [544, 133] width 26 height 17
click at [668, 511] on button "Continue to application" at bounding box center [666, 527] width 139 height 33
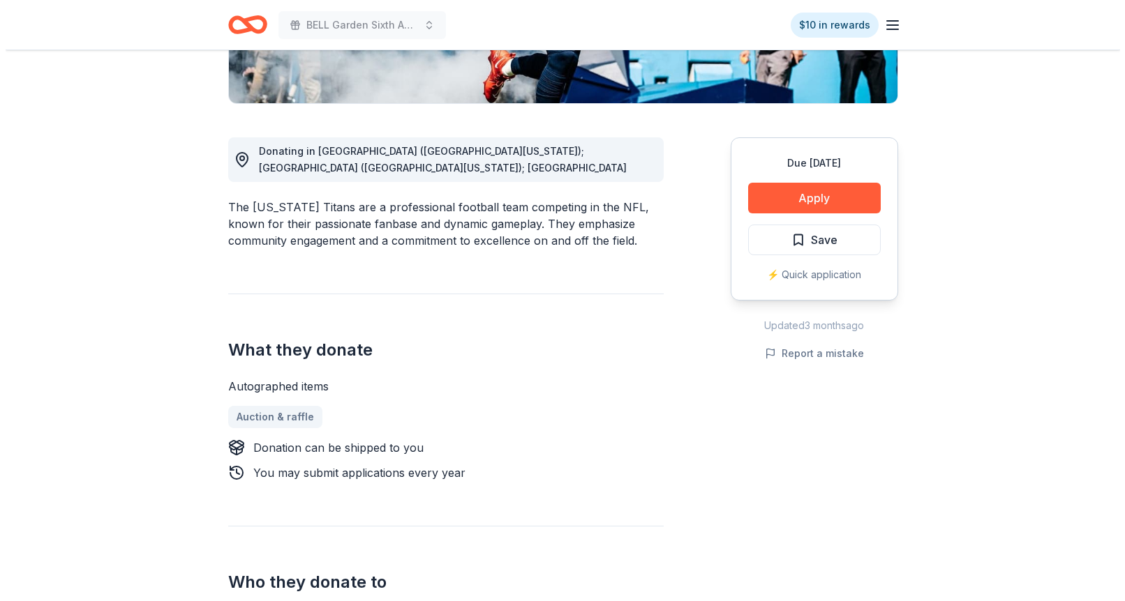
scroll to position [321, 0]
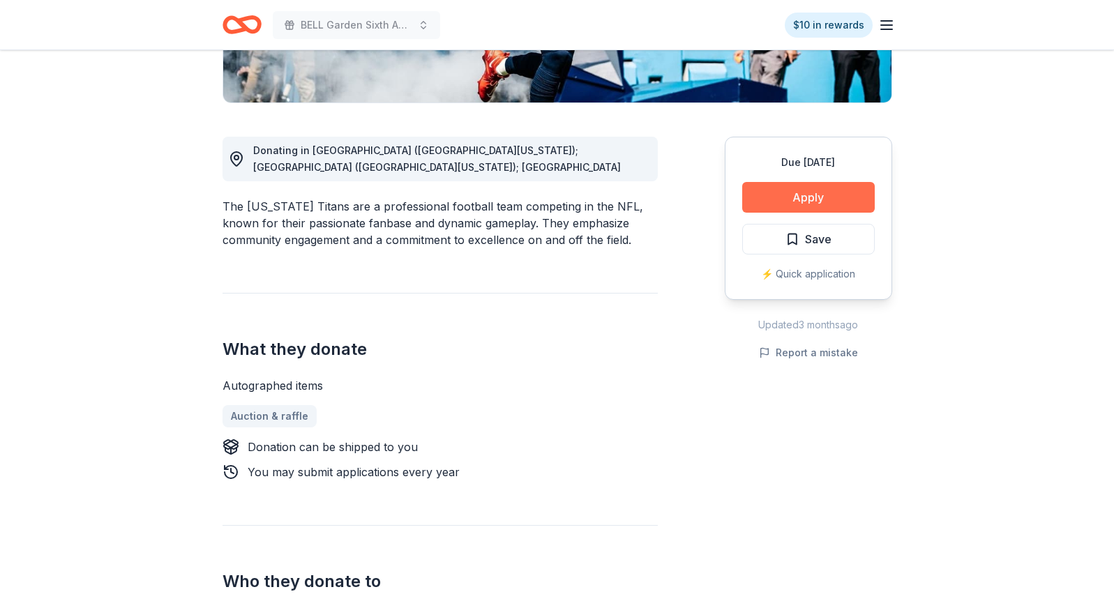
click at [807, 193] on button "Apply" at bounding box center [808, 197] width 133 height 31
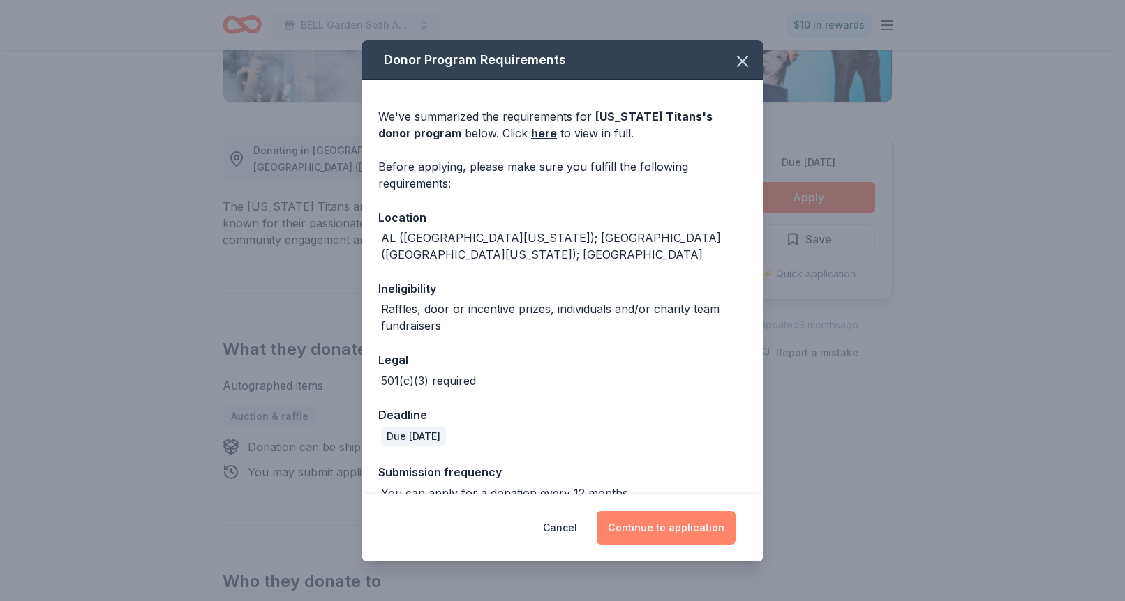
click at [673, 528] on button "Continue to application" at bounding box center [666, 527] width 139 height 33
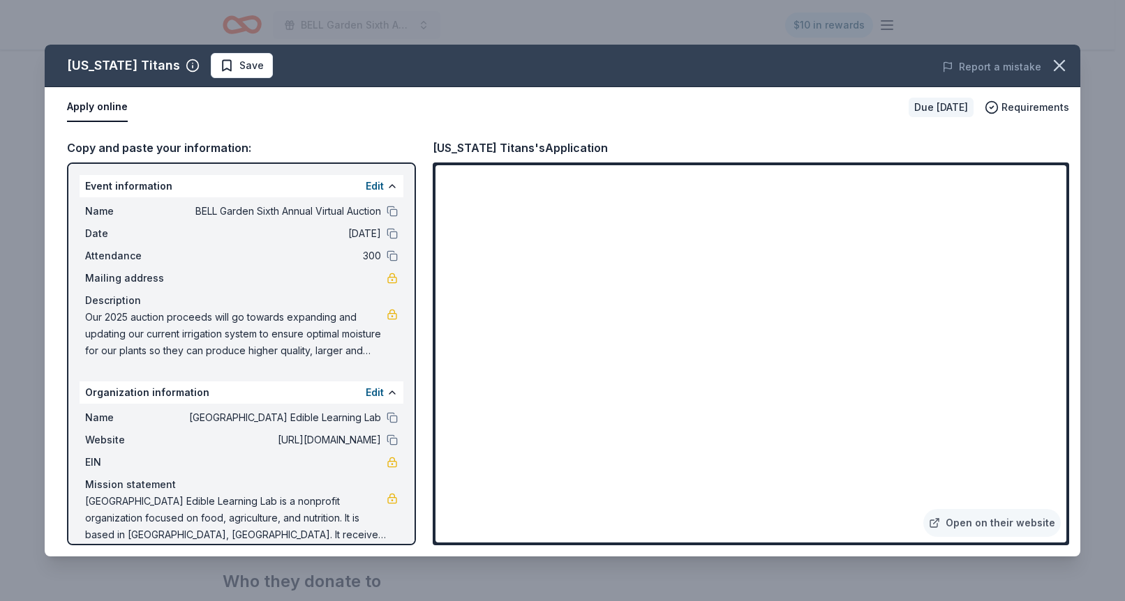
click at [320, 221] on div "Name BELL Garden Sixth Annual Virtual Auction Date 11/27/25 Attendance 300 Mail…" at bounding box center [242, 280] width 324 height 167
click at [308, 174] on div "Event information Edit Name BELL Garden Sixth Annual Virtual Auction Date 11/27…" at bounding box center [241, 354] width 349 height 383
click at [251, 63] on span "Save" at bounding box center [251, 65] width 24 height 17
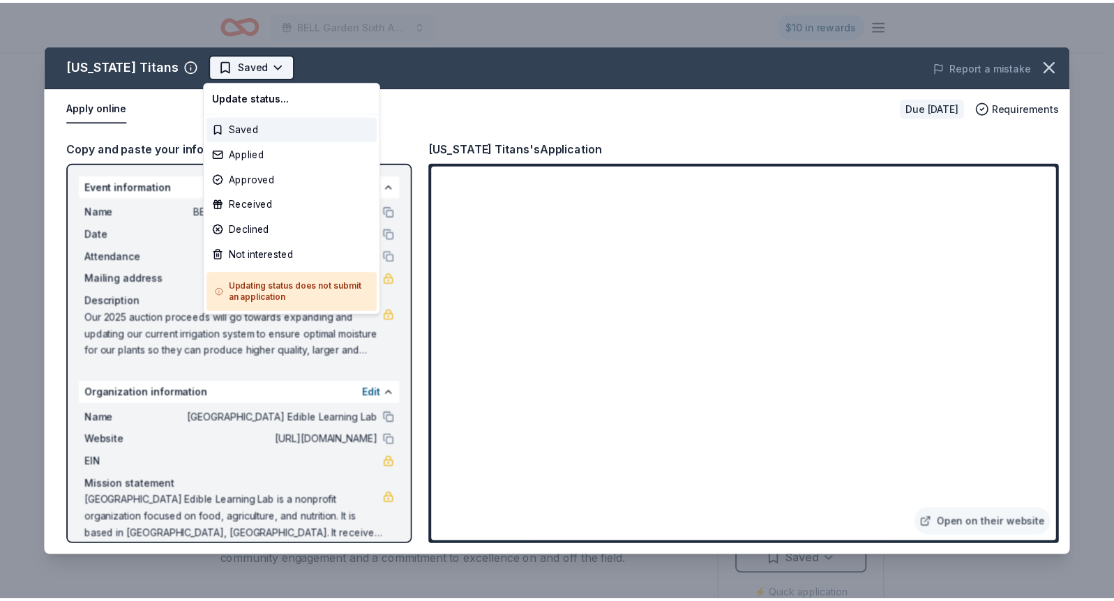
scroll to position [0, 0]
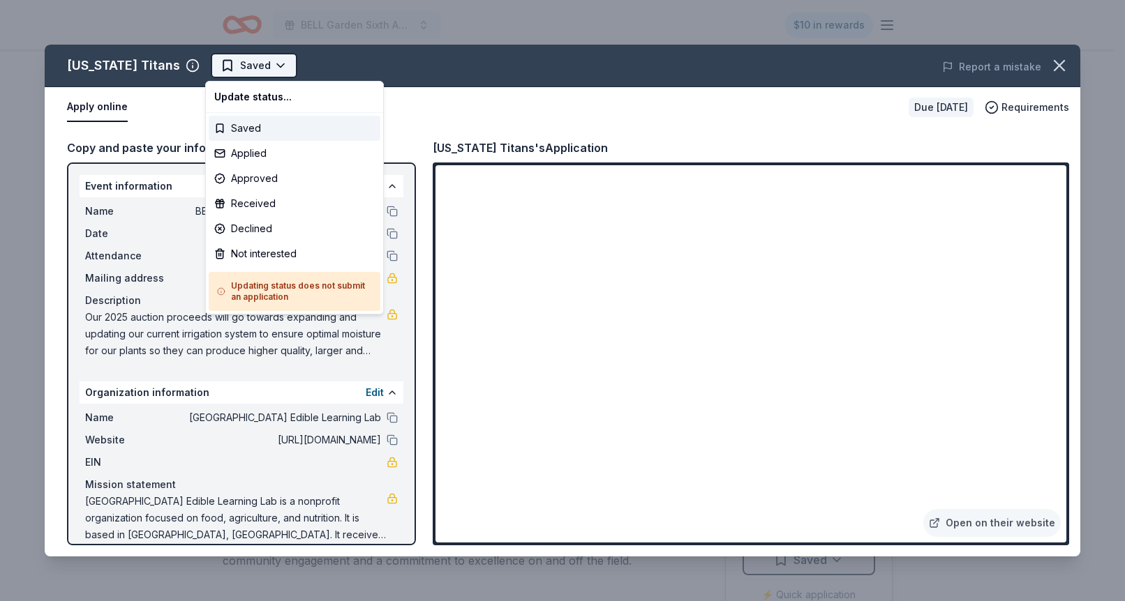
click at [273, 65] on html "BELL Garden Sixth Annual Virtual Auction $10 in rewards Due in 48 days Share Te…" at bounding box center [562, 300] width 1125 height 601
click at [290, 154] on div "Applied" at bounding box center [295, 153] width 172 height 25
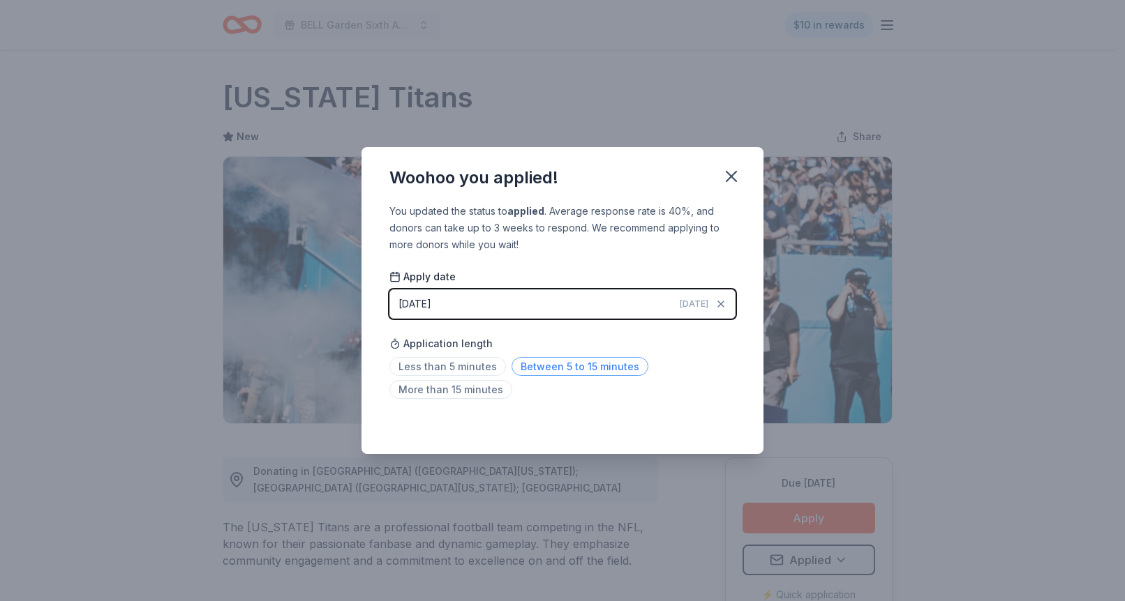
click at [531, 368] on span "Between 5 to 15 minutes" at bounding box center [579, 366] width 137 height 19
click at [733, 171] on icon "button" at bounding box center [731, 177] width 20 height 20
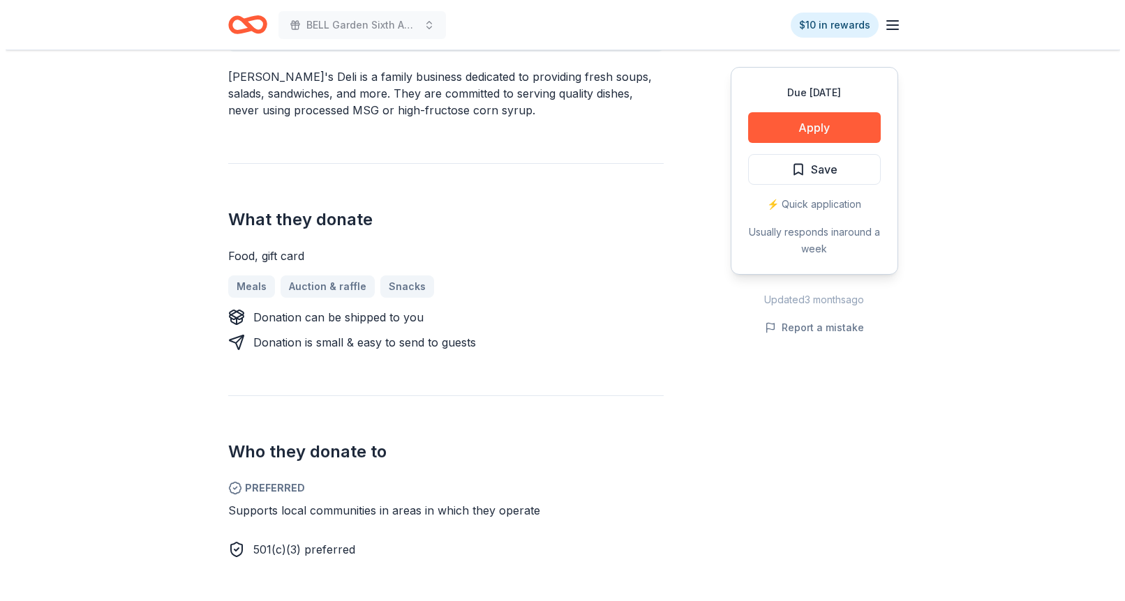
scroll to position [469, 0]
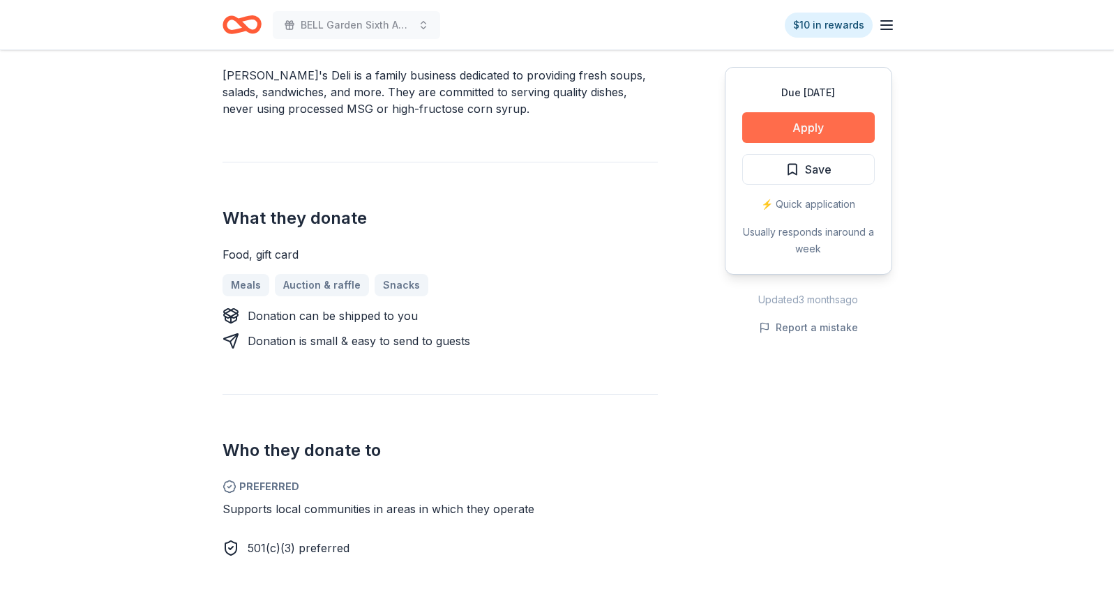
click at [828, 127] on button "Apply" at bounding box center [808, 127] width 133 height 31
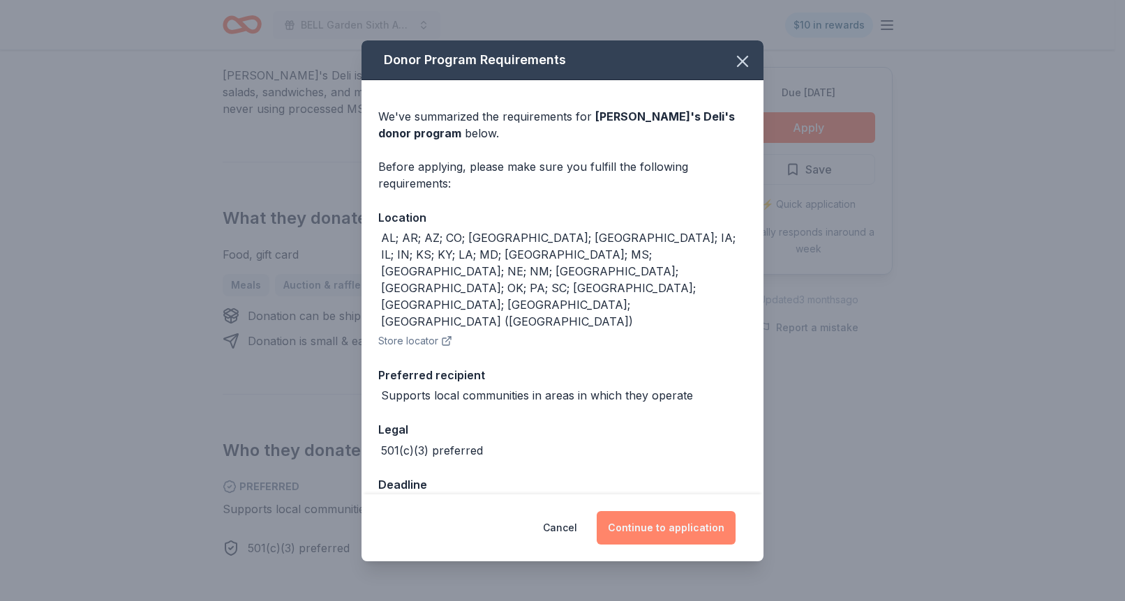
click at [680, 515] on button "Continue to application" at bounding box center [666, 527] width 139 height 33
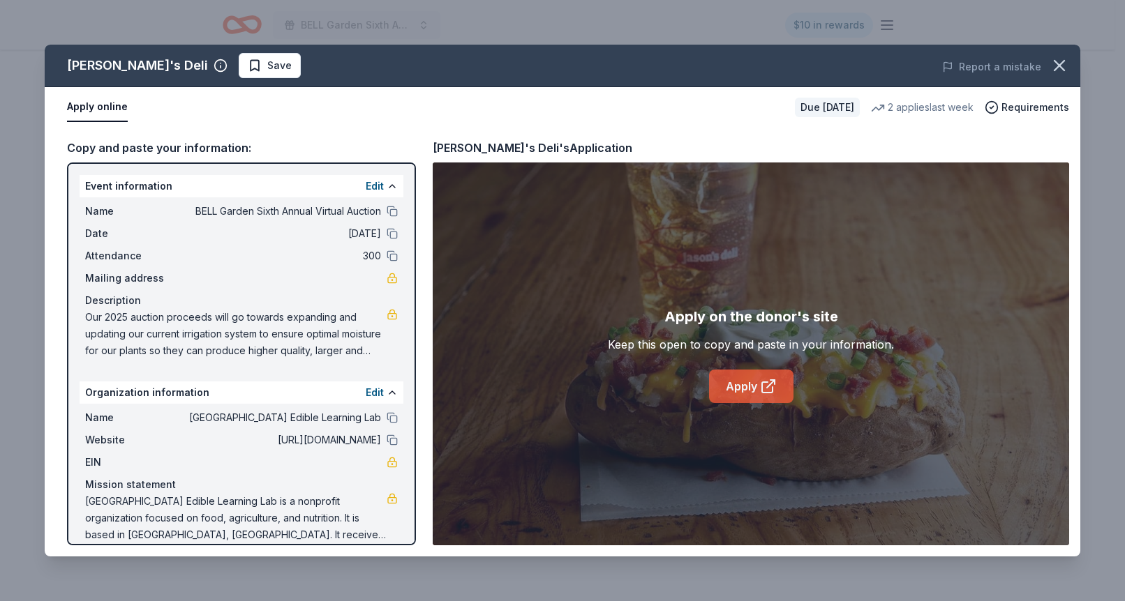
click at [753, 385] on link "Apply" at bounding box center [751, 386] width 84 height 33
click at [267, 57] on span "Save" at bounding box center [279, 65] width 24 height 17
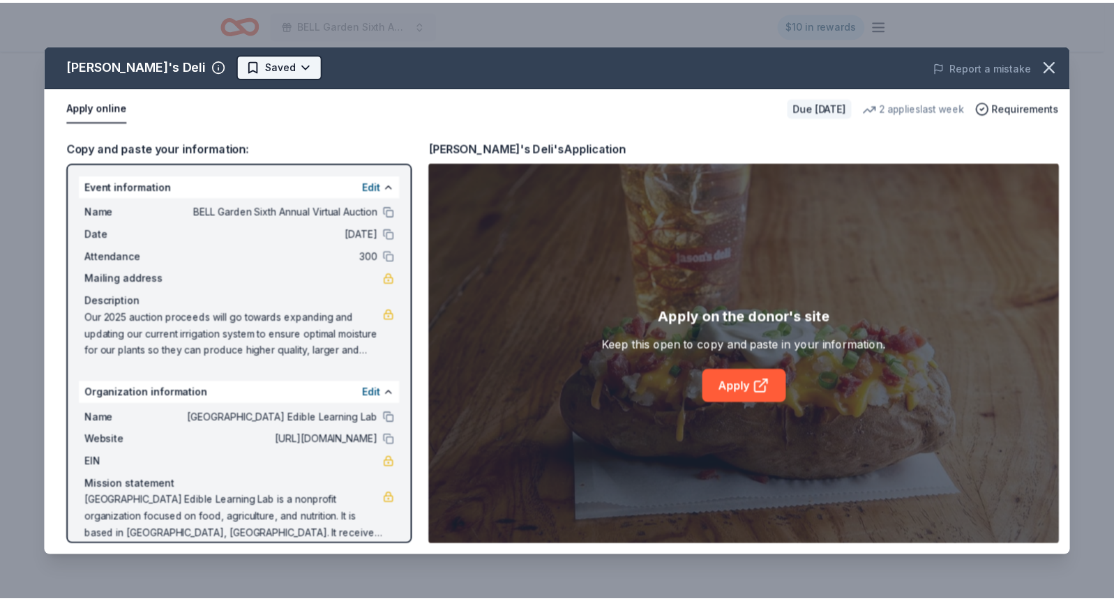
scroll to position [0, 0]
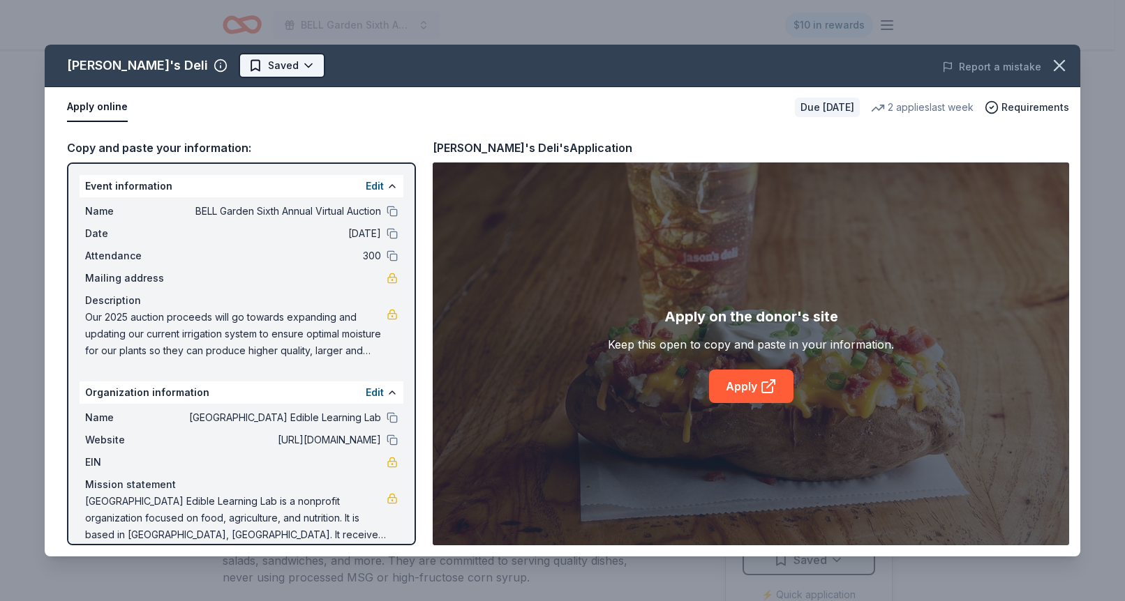
click at [239, 58] on html "BELL Garden Sixth Annual Virtual Auction $10 in rewards Due in 46 days Share Ja…" at bounding box center [562, 300] width 1125 height 601
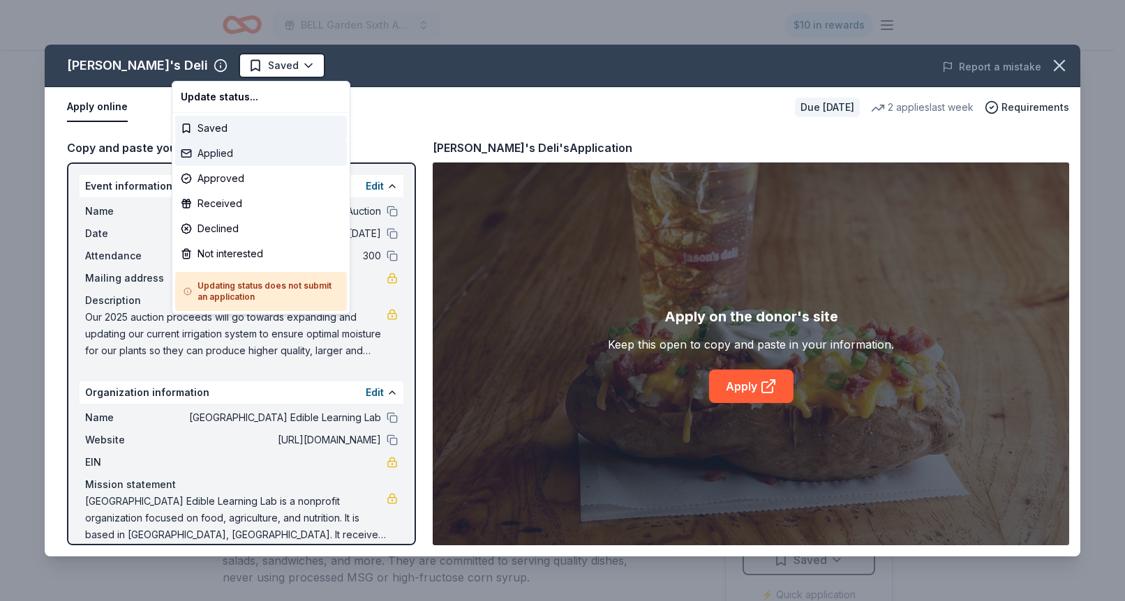
click at [258, 158] on div "Applied" at bounding box center [261, 153] width 172 height 25
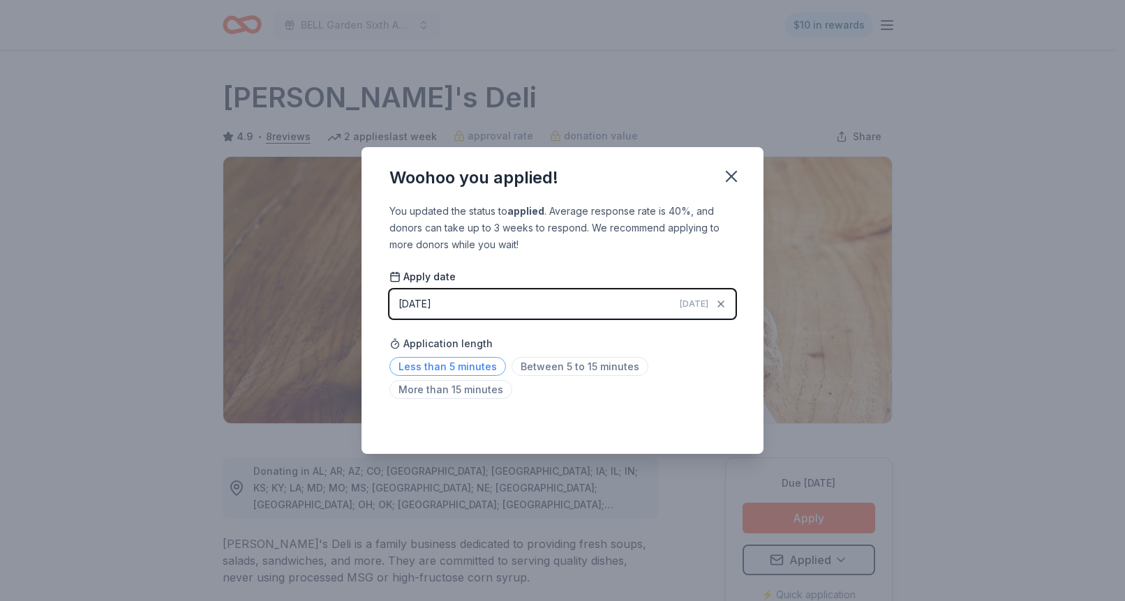
click at [478, 357] on span "Less than 5 minutes" at bounding box center [447, 366] width 117 height 19
click at [731, 173] on icon "button" at bounding box center [731, 177] width 20 height 20
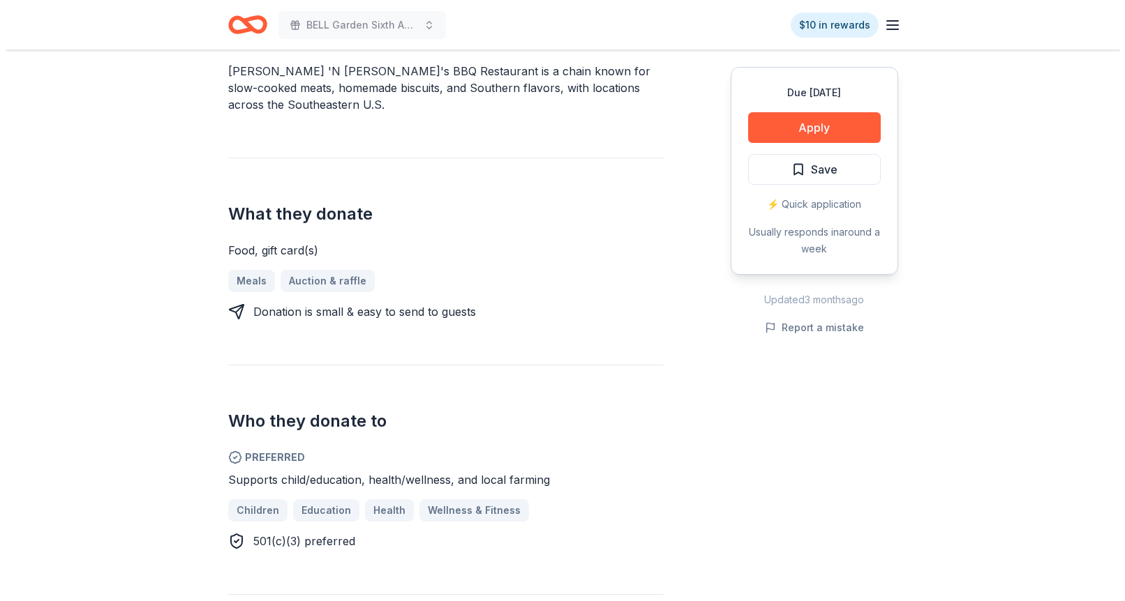
scroll to position [519, 0]
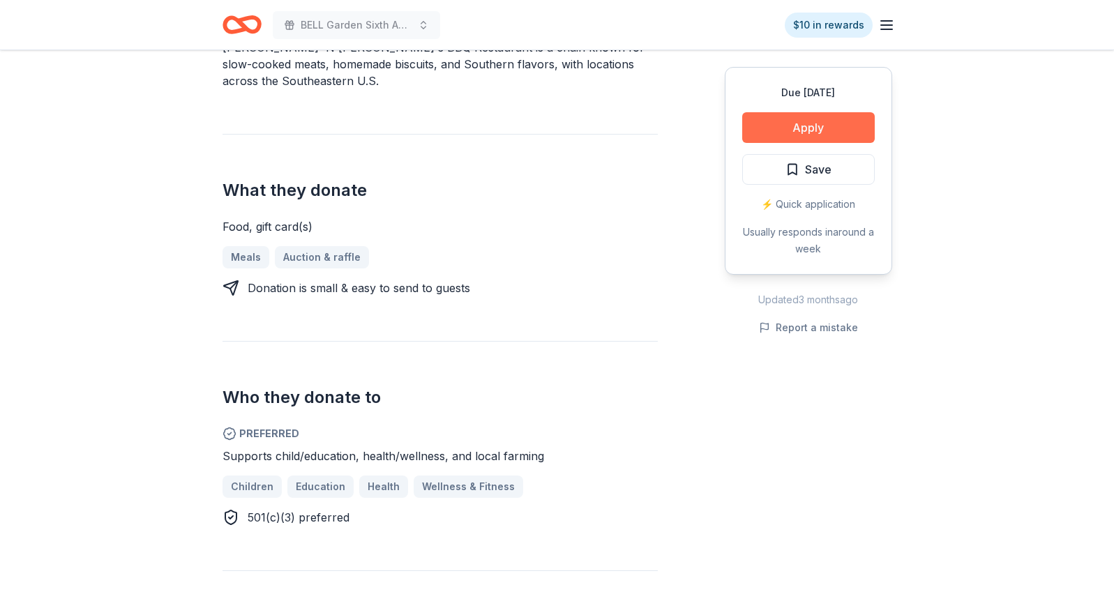
click at [833, 118] on button "Apply" at bounding box center [808, 127] width 133 height 31
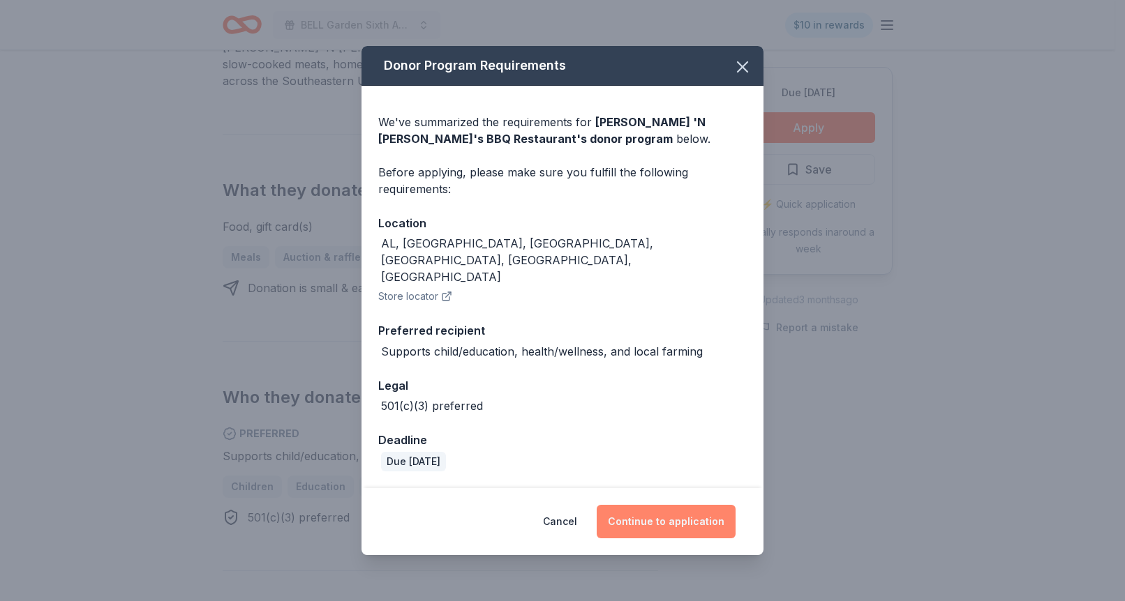
click at [655, 509] on button "Continue to application" at bounding box center [666, 521] width 139 height 33
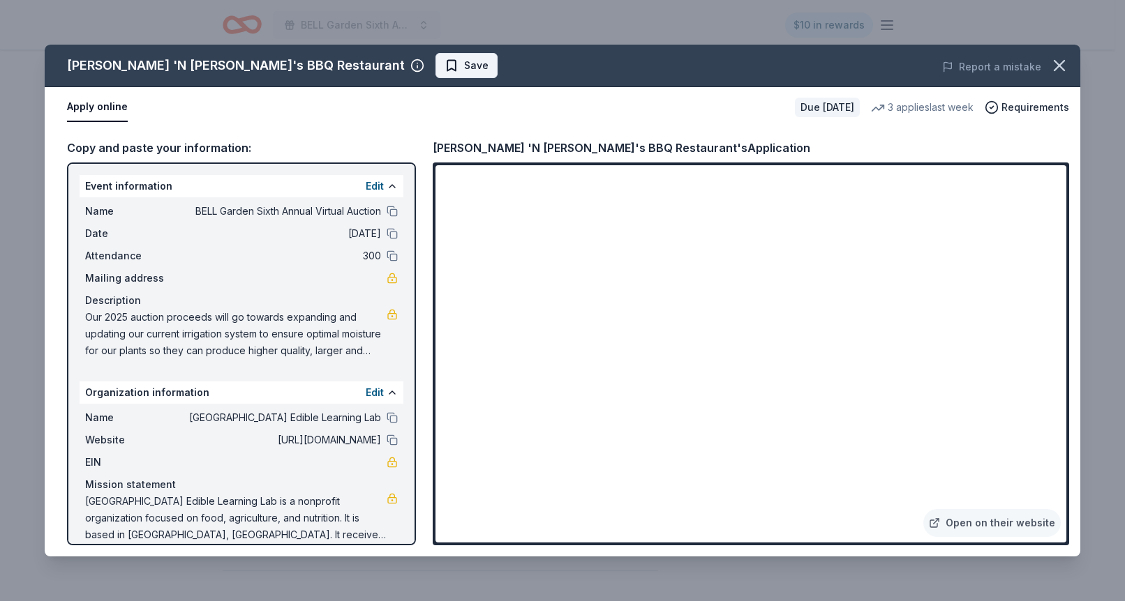
click at [464, 66] on span "Save" at bounding box center [476, 65] width 24 height 17
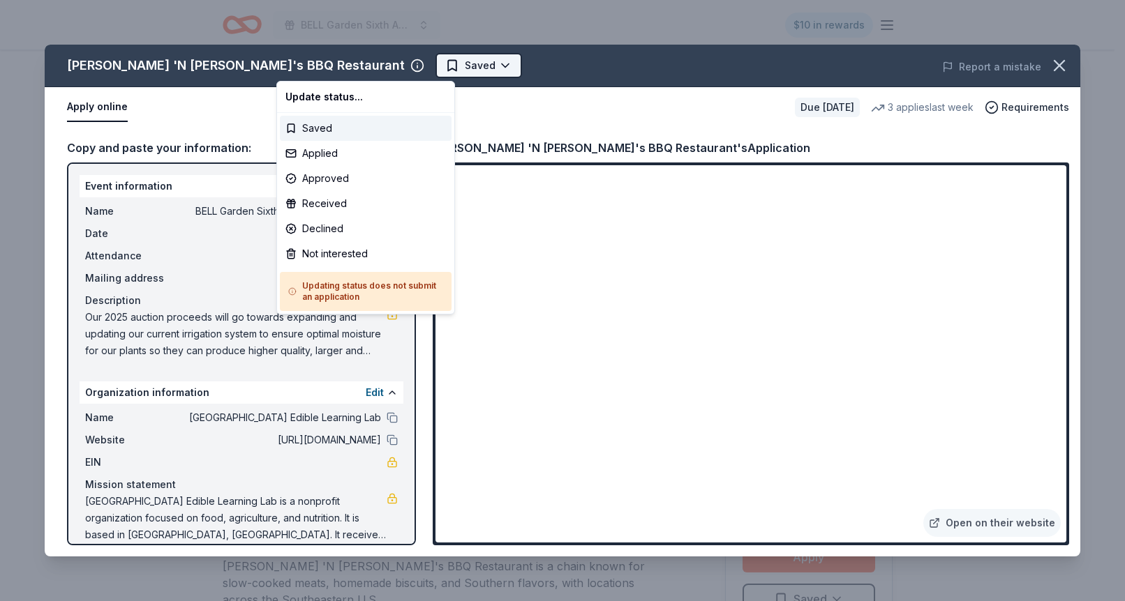
click at [327, 63] on html "BELL Garden Sixth Annual Virtual Auction $10 in rewards Due in 16 days Share Ji…" at bounding box center [562, 300] width 1125 height 601
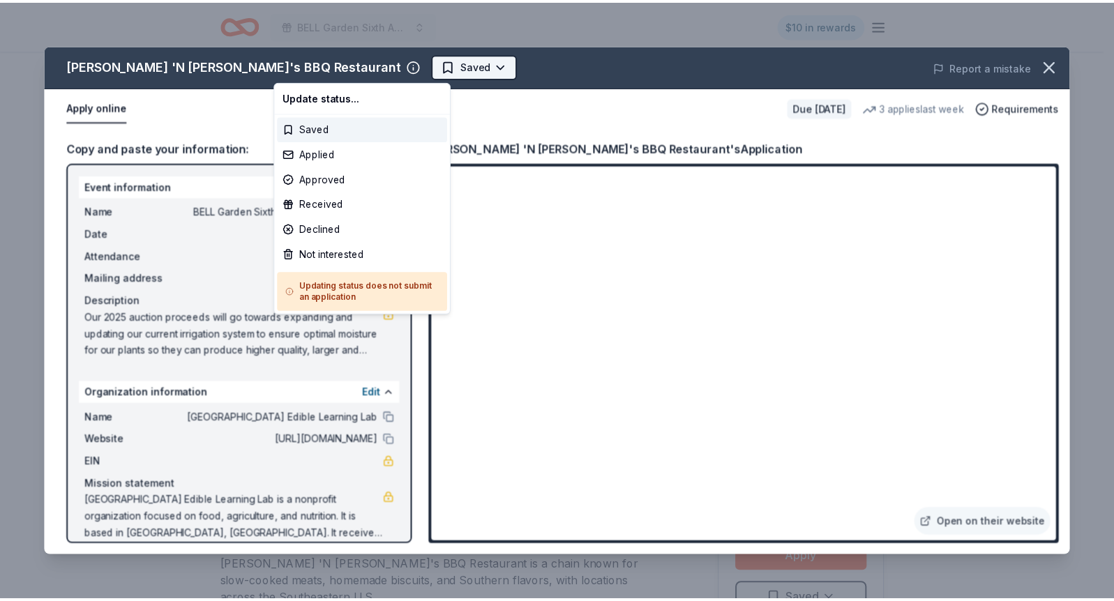
scroll to position [0, 0]
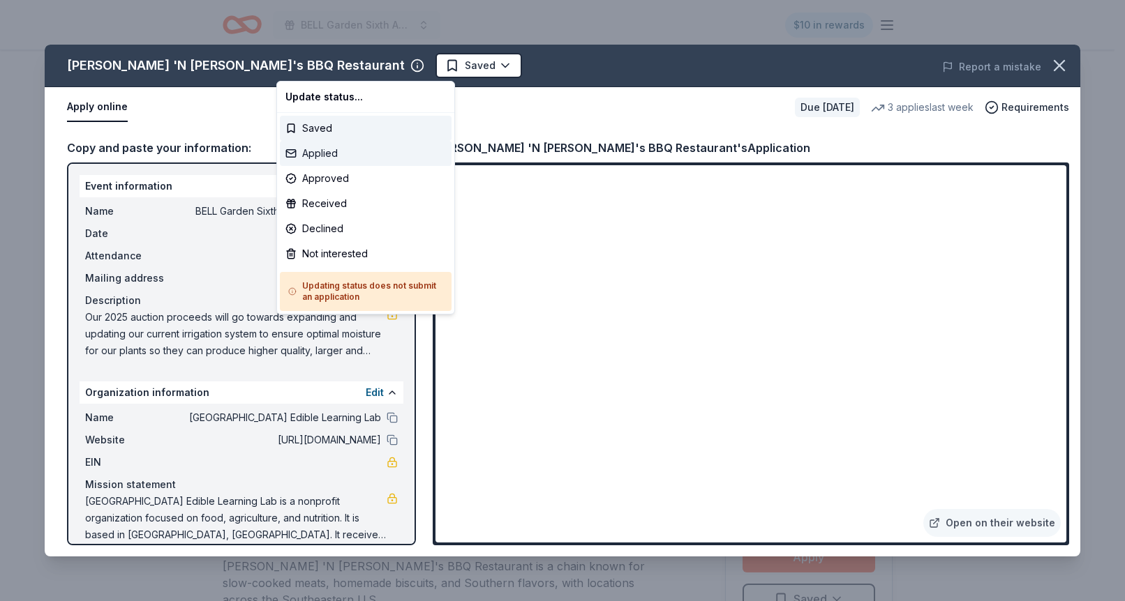
click at [321, 146] on div "Applied" at bounding box center [366, 153] width 172 height 25
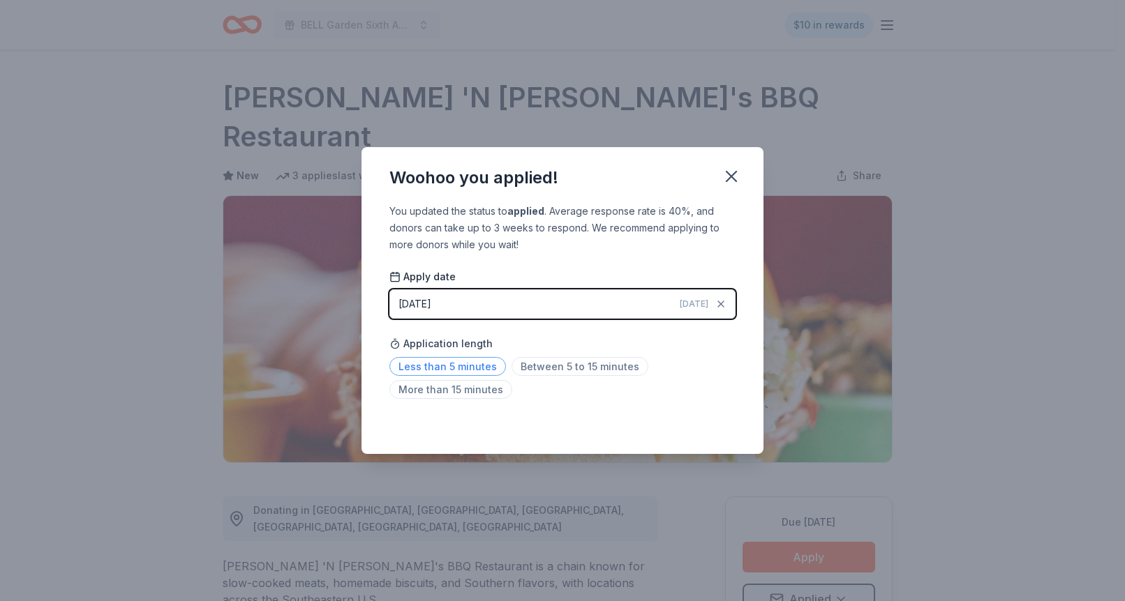
click at [400, 366] on span "Less than 5 minutes" at bounding box center [447, 366] width 117 height 19
click at [731, 173] on icon "button" at bounding box center [731, 177] width 20 height 20
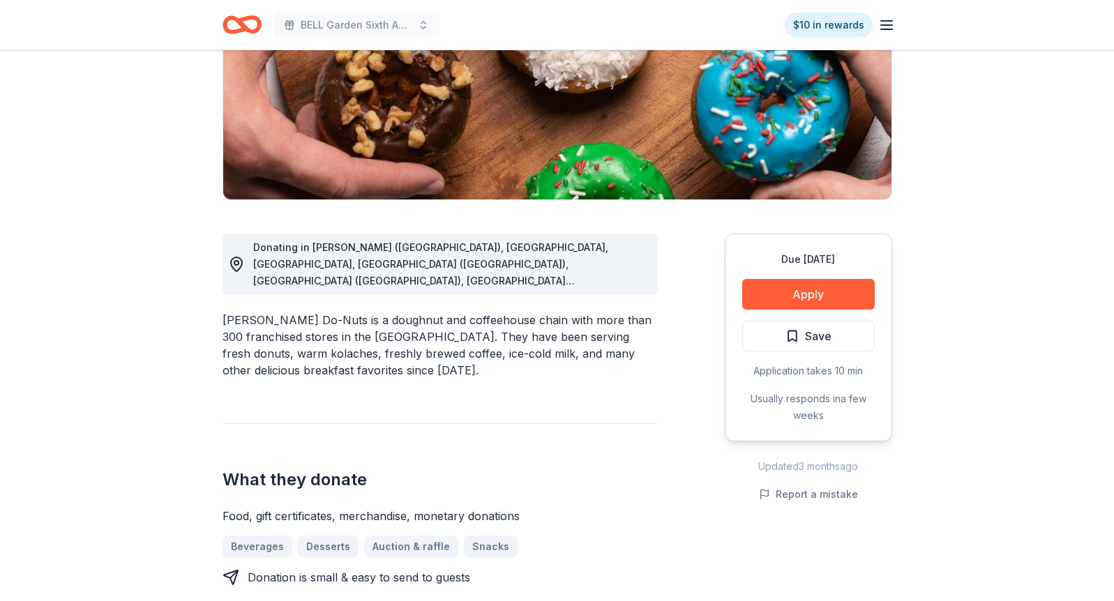
scroll to position [223, 0]
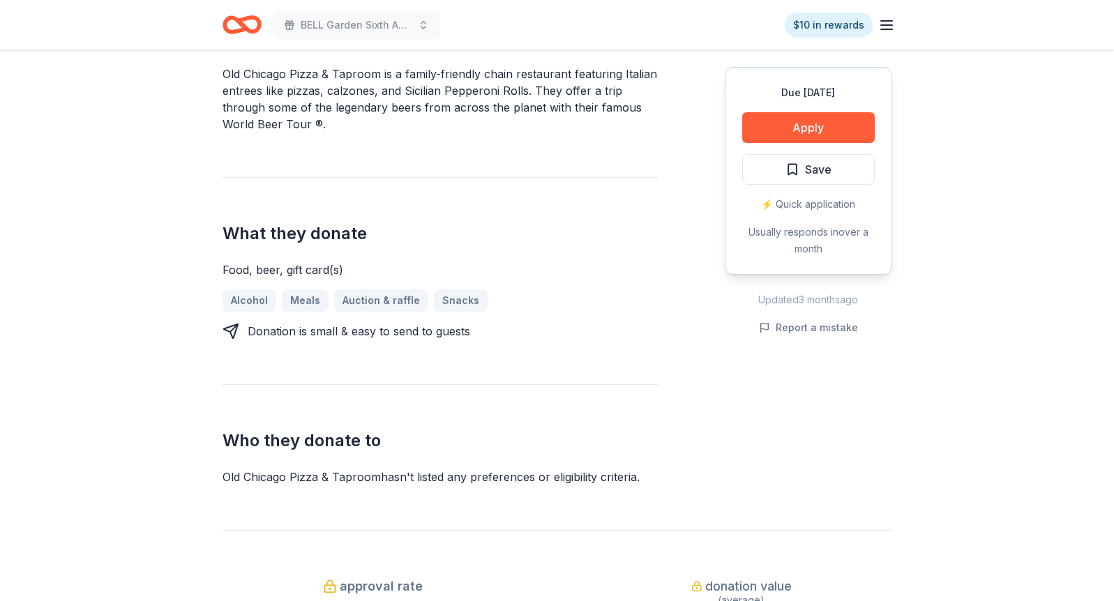
scroll to position [472, 0]
click at [811, 128] on button "Apply" at bounding box center [808, 127] width 133 height 31
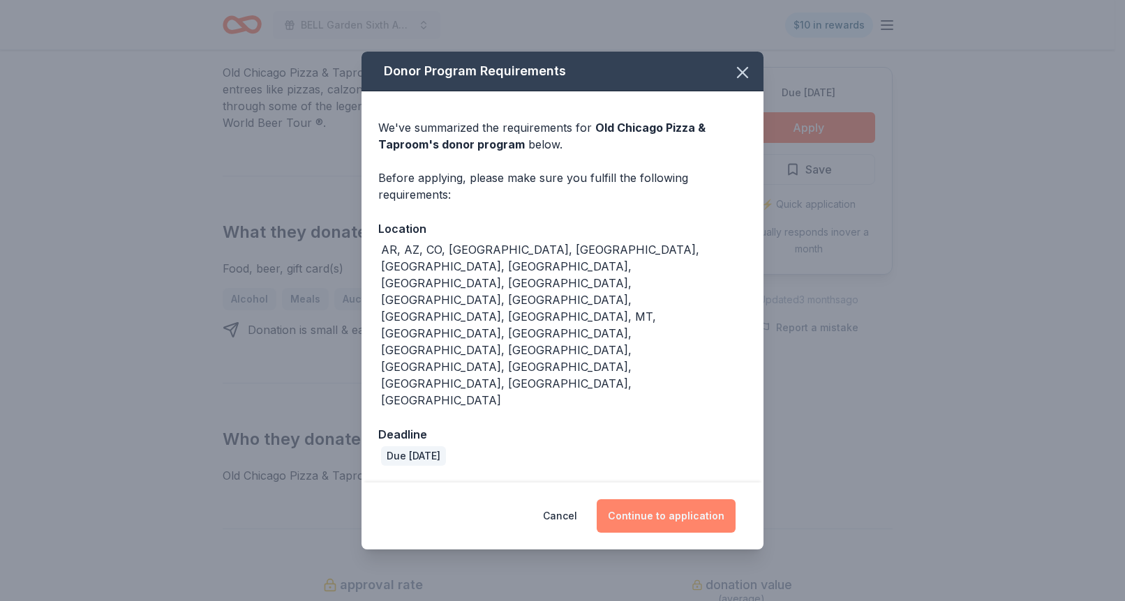
click at [660, 500] on button "Continue to application" at bounding box center [666, 516] width 139 height 33
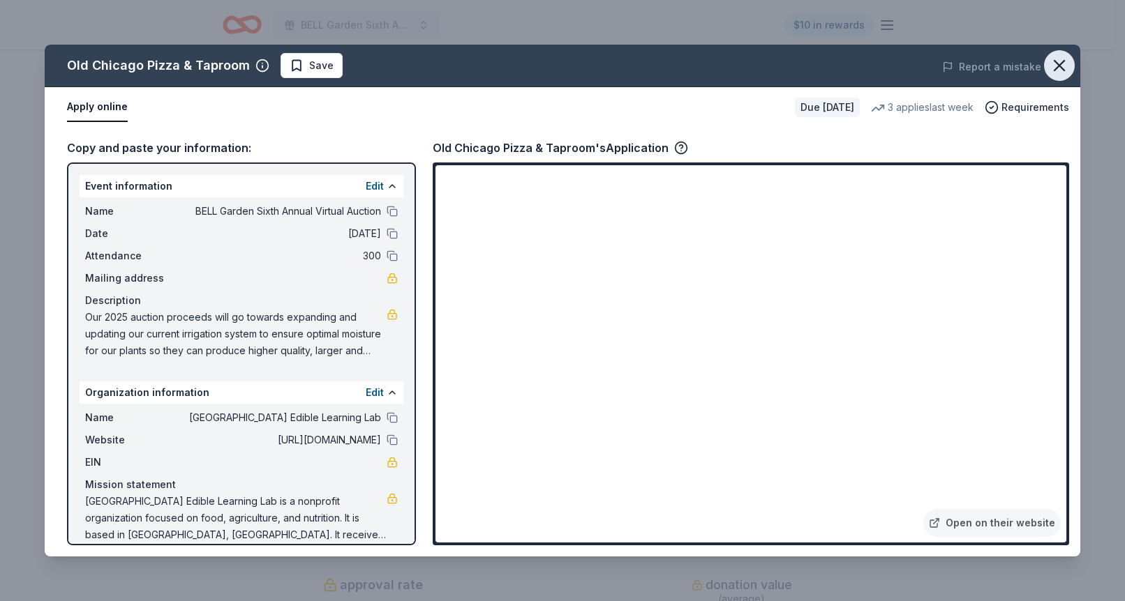
click at [1063, 61] on icon "button" at bounding box center [1059, 66] width 10 height 10
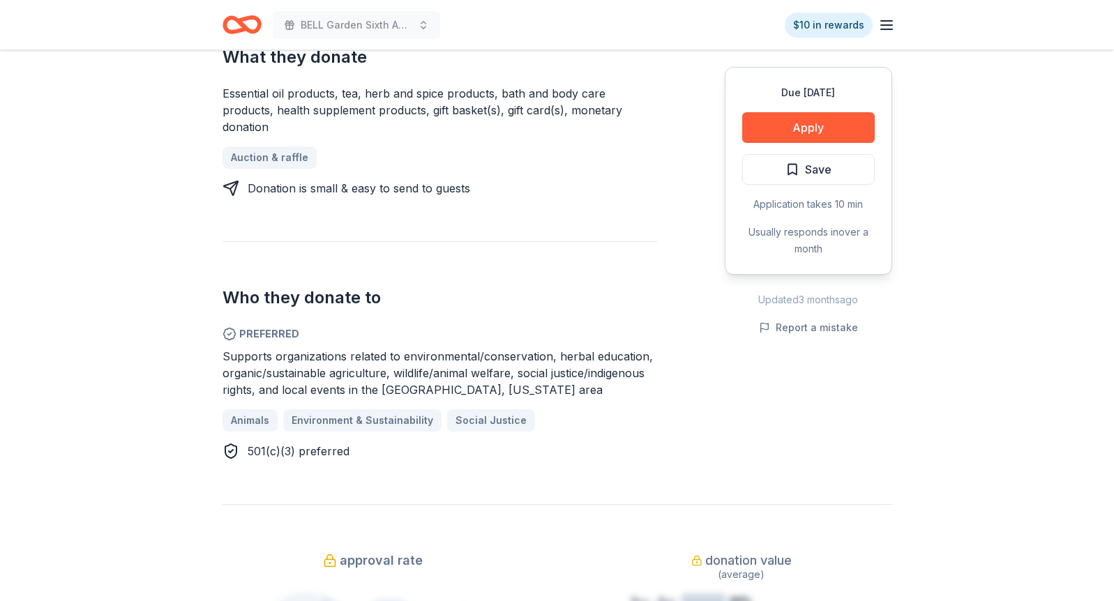
scroll to position [682, 0]
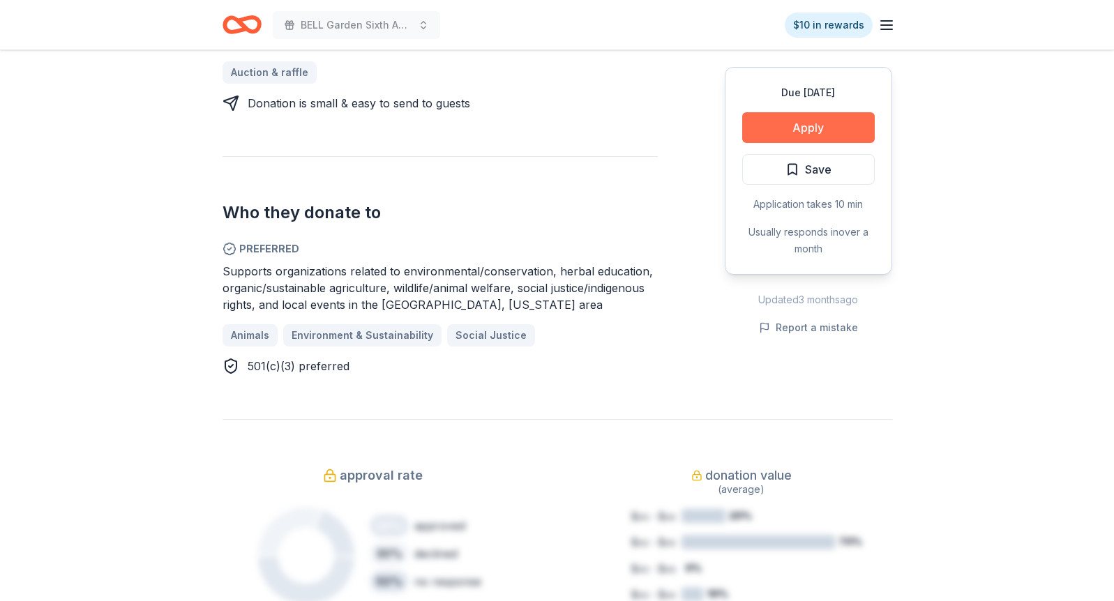
click at [807, 126] on button "Apply" at bounding box center [808, 127] width 133 height 31
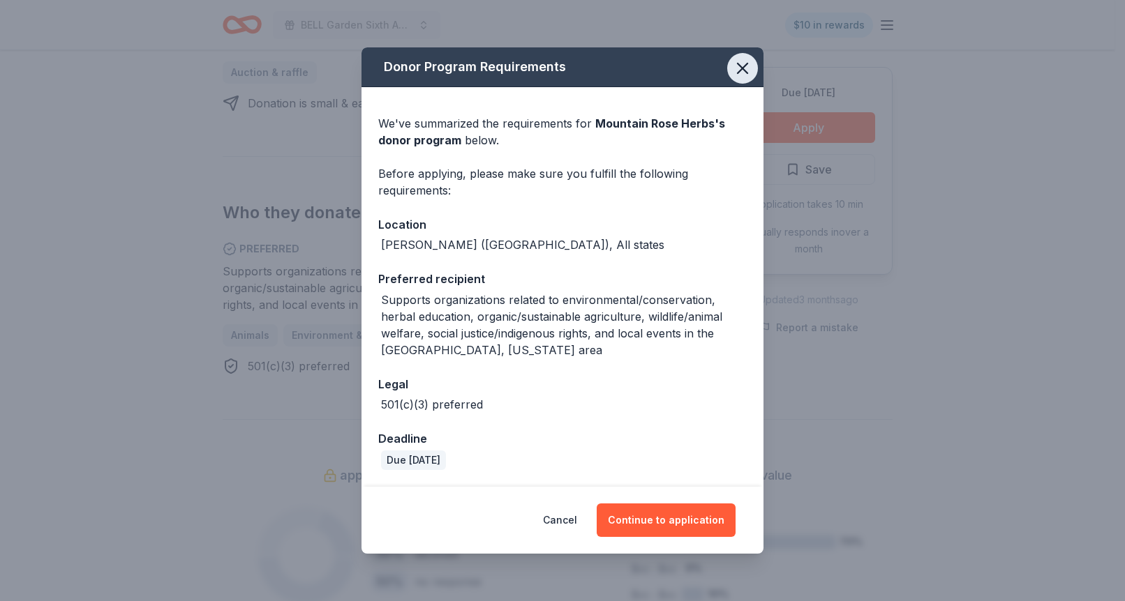
click at [742, 69] on icon "button" at bounding box center [743, 69] width 20 height 20
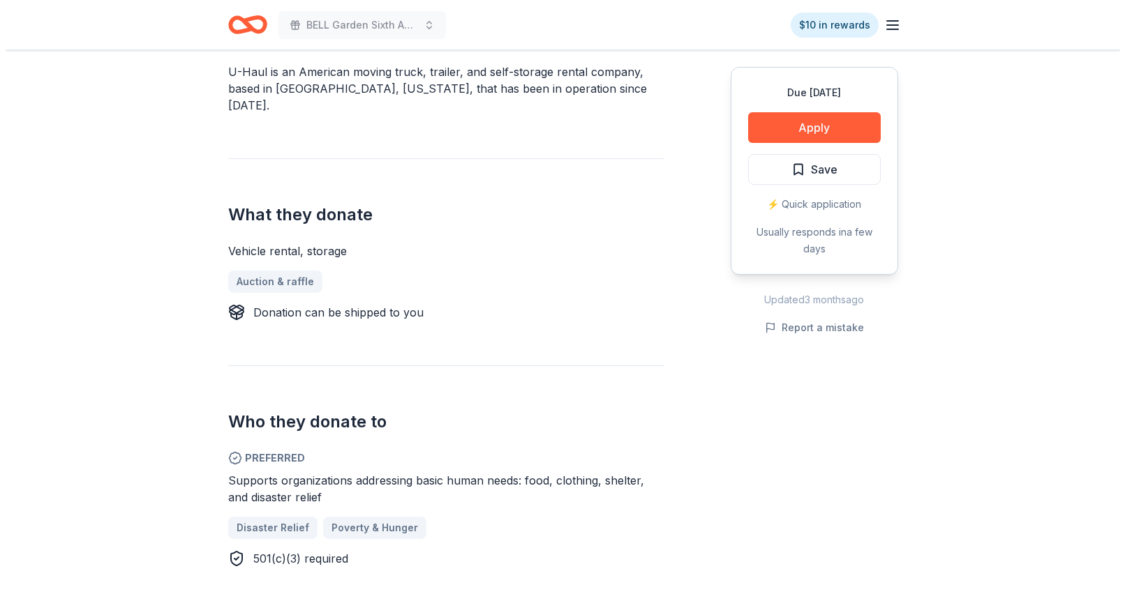
scroll to position [461, 0]
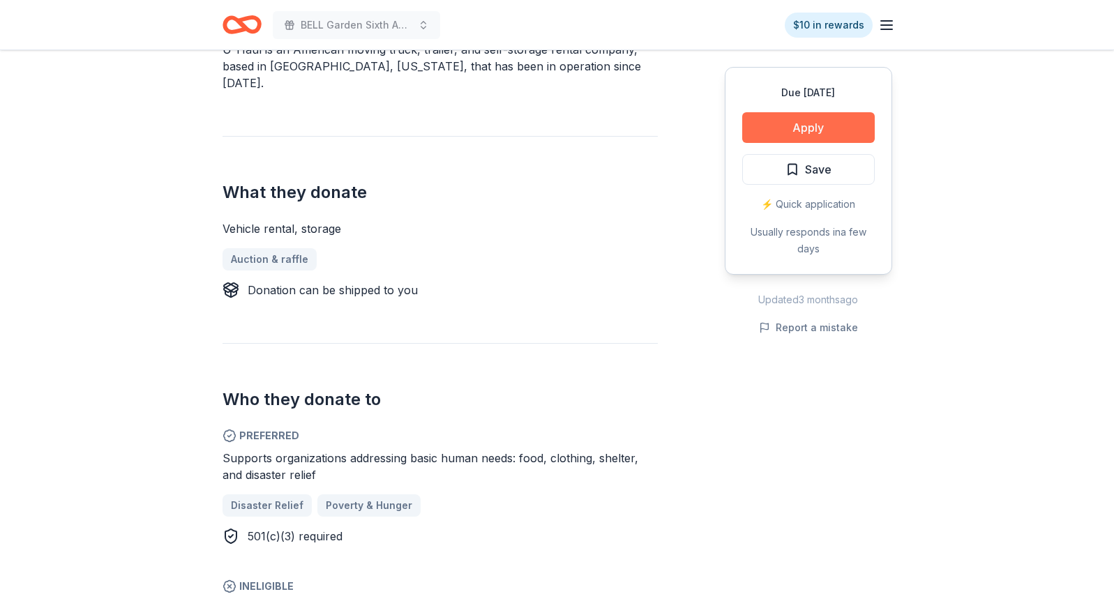
click at [809, 125] on button "Apply" at bounding box center [808, 127] width 133 height 31
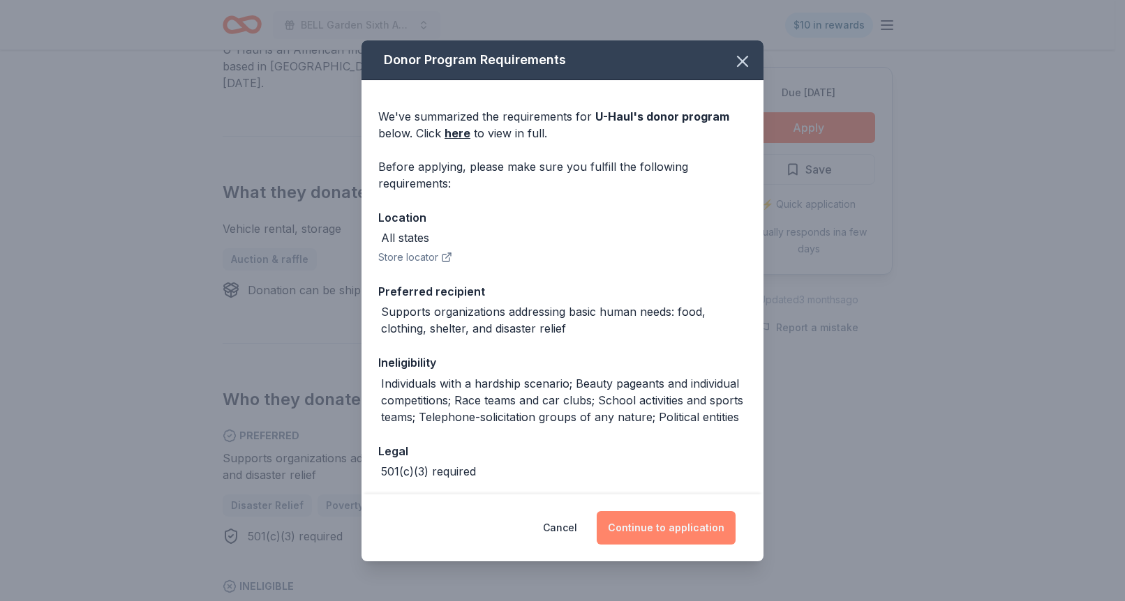
click at [682, 528] on button "Continue to application" at bounding box center [666, 527] width 139 height 33
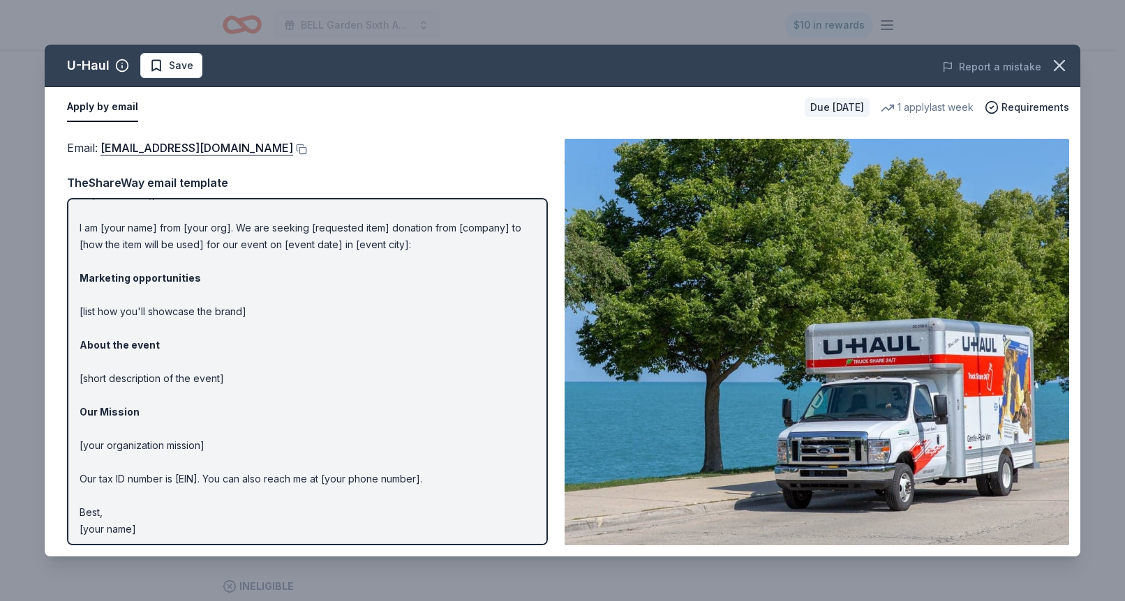
scroll to position [29, 0]
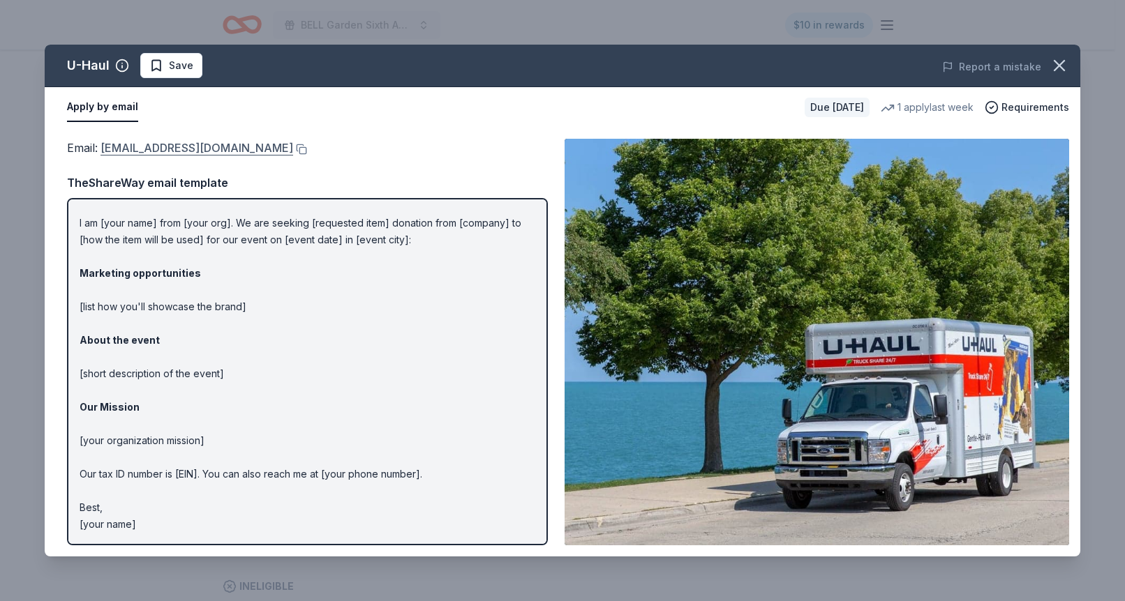
click at [183, 147] on link "donations@uhaul.com" at bounding box center [196, 148] width 193 height 18
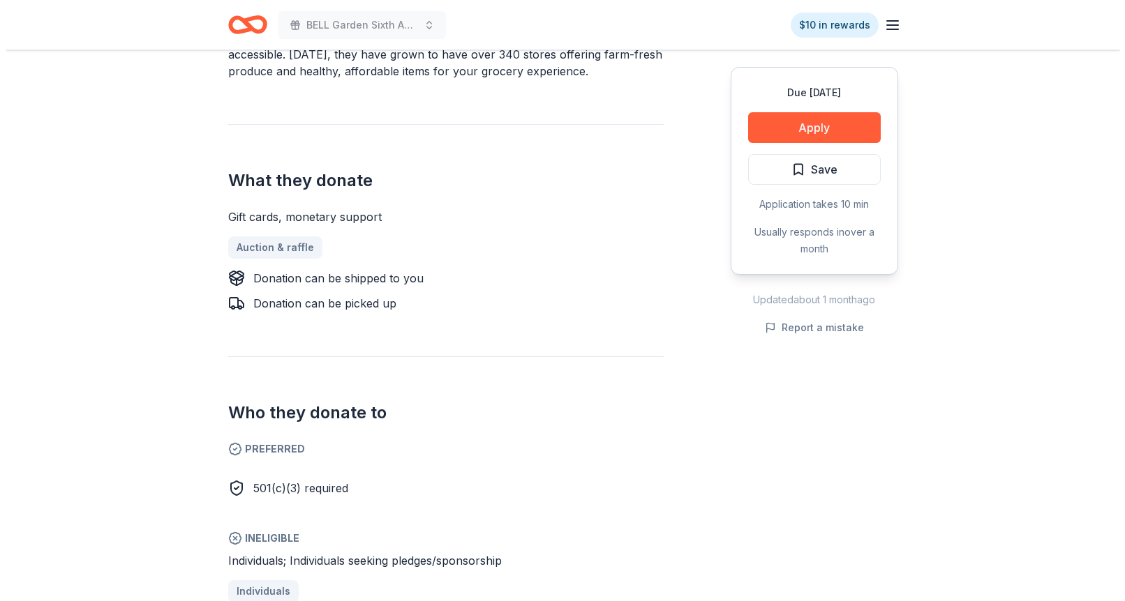
scroll to position [565, 0]
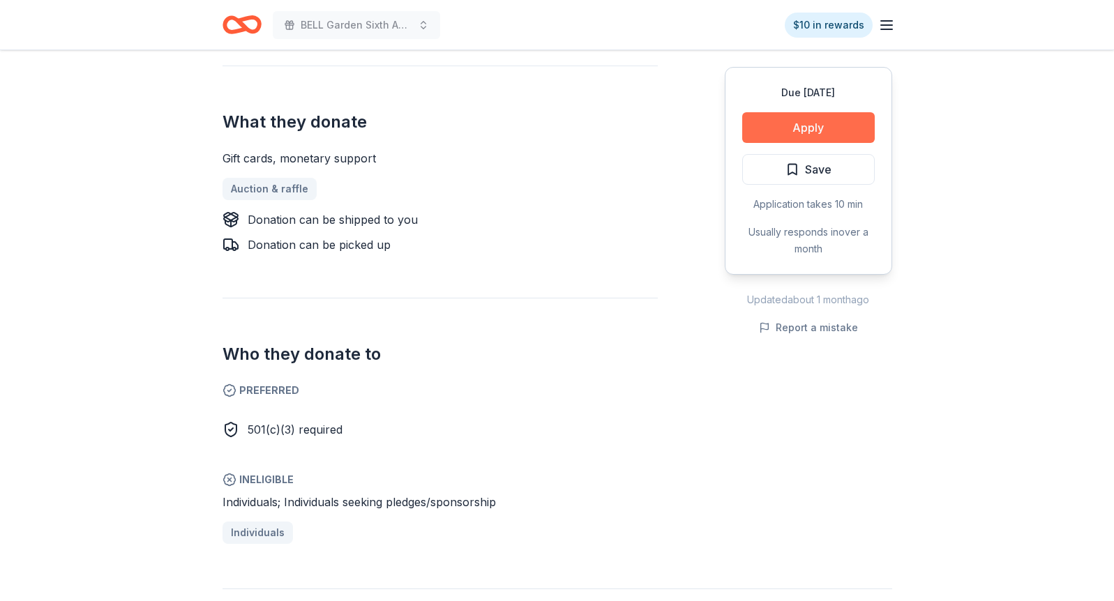
click at [793, 134] on button "Apply" at bounding box center [808, 127] width 133 height 31
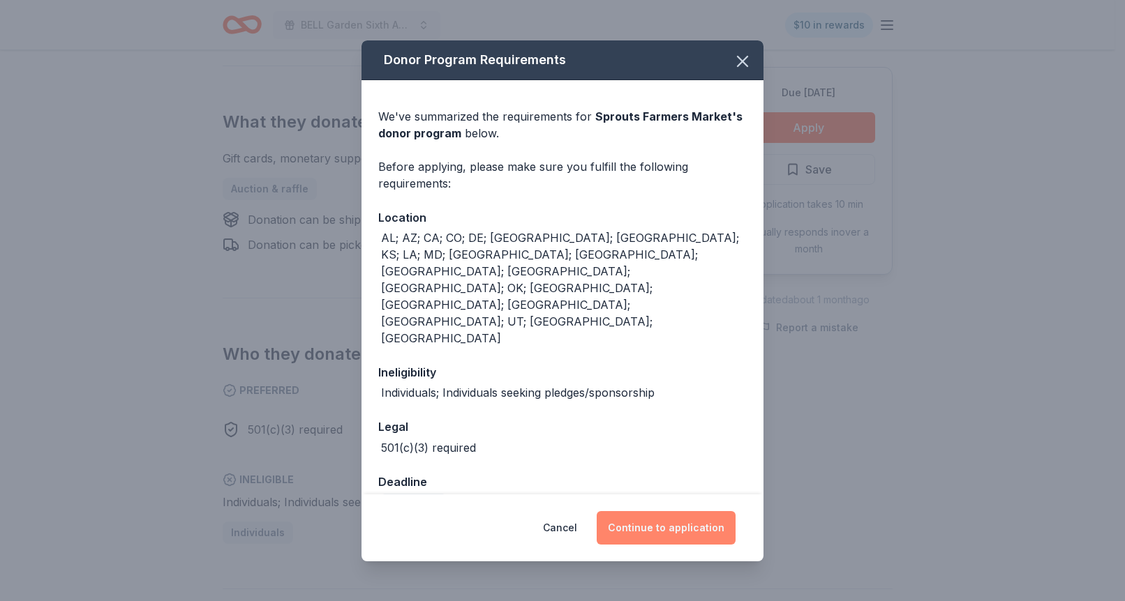
click at [659, 511] on button "Continue to application" at bounding box center [666, 527] width 139 height 33
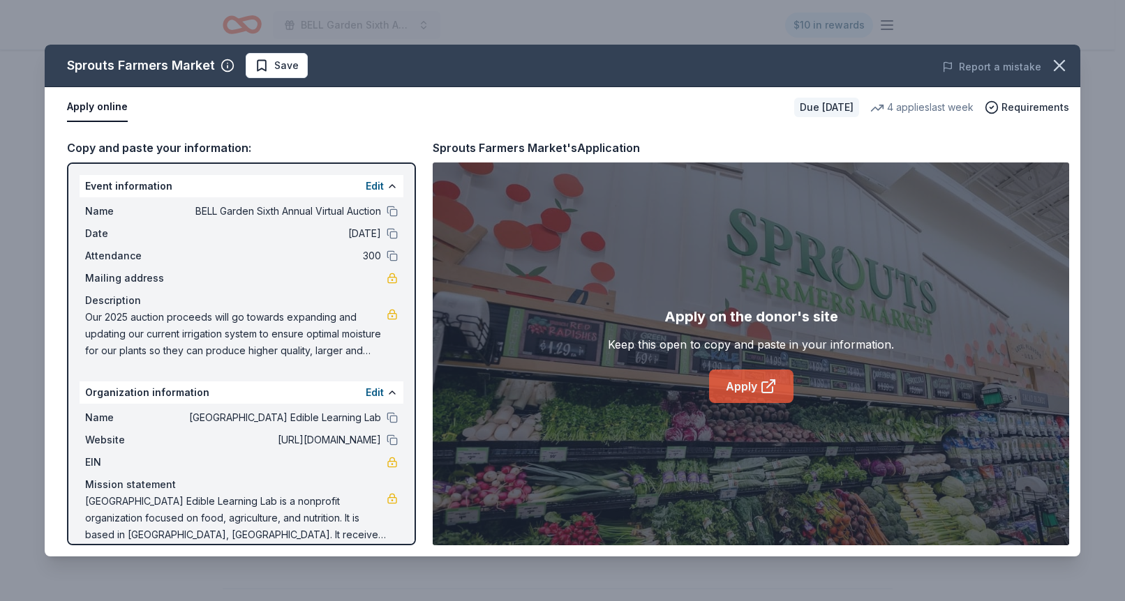
click at [743, 384] on link "Apply" at bounding box center [751, 386] width 84 height 33
click at [278, 63] on span "Save" at bounding box center [286, 65] width 24 height 17
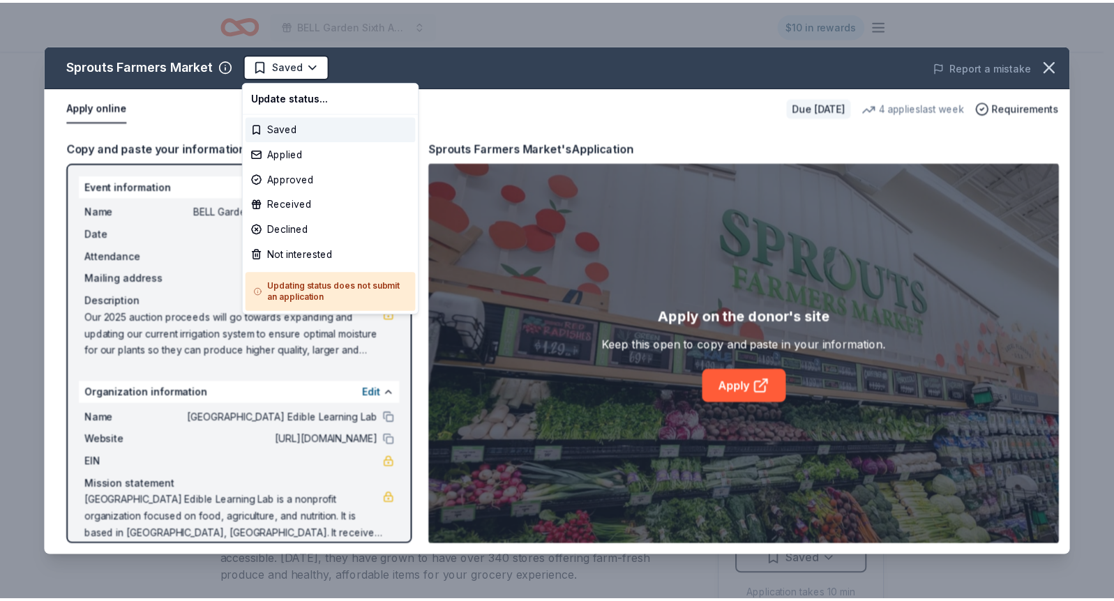
scroll to position [0, 0]
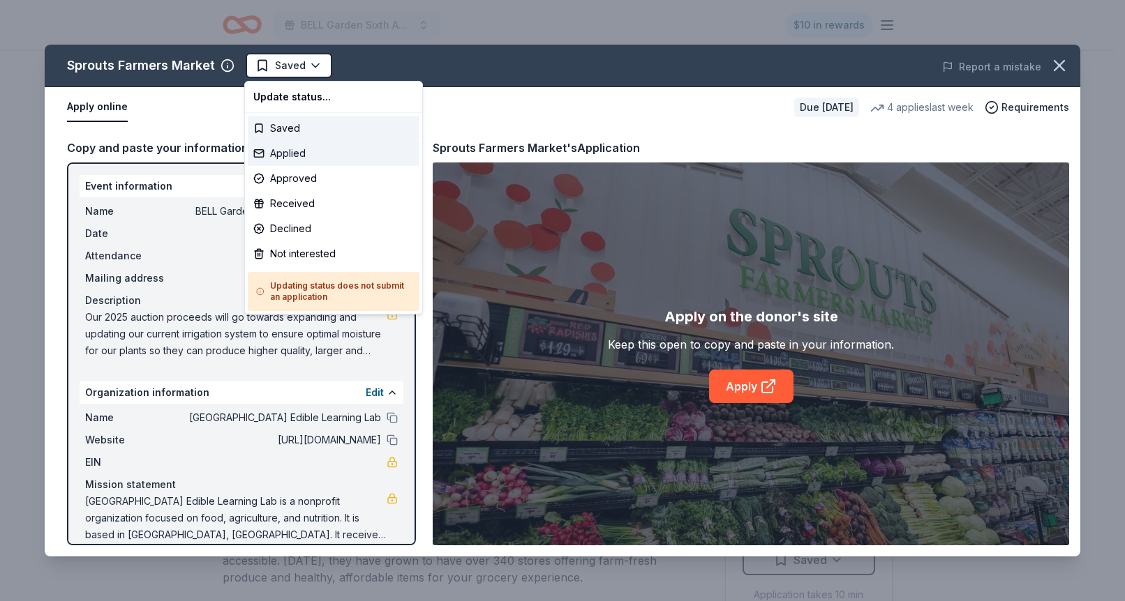
click at [291, 153] on div "Applied" at bounding box center [334, 153] width 172 height 25
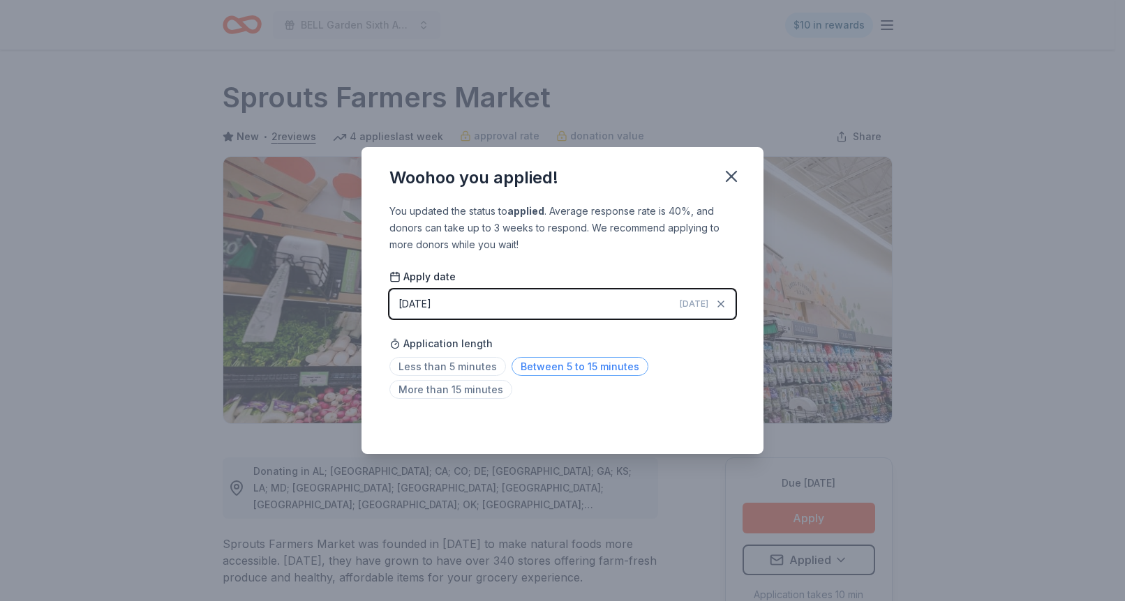
click at [555, 361] on span "Between 5 to 15 minutes" at bounding box center [579, 366] width 137 height 19
click at [715, 419] on div "Saved" at bounding box center [562, 423] width 346 height 17
click at [732, 173] on icon "button" at bounding box center [731, 177] width 20 height 20
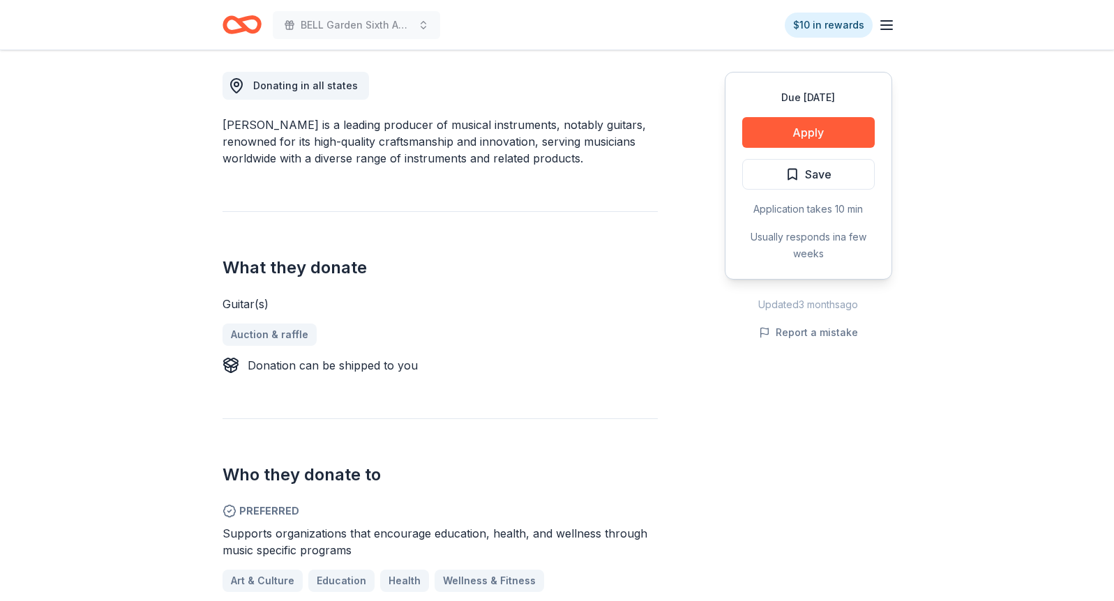
scroll to position [387, 0]
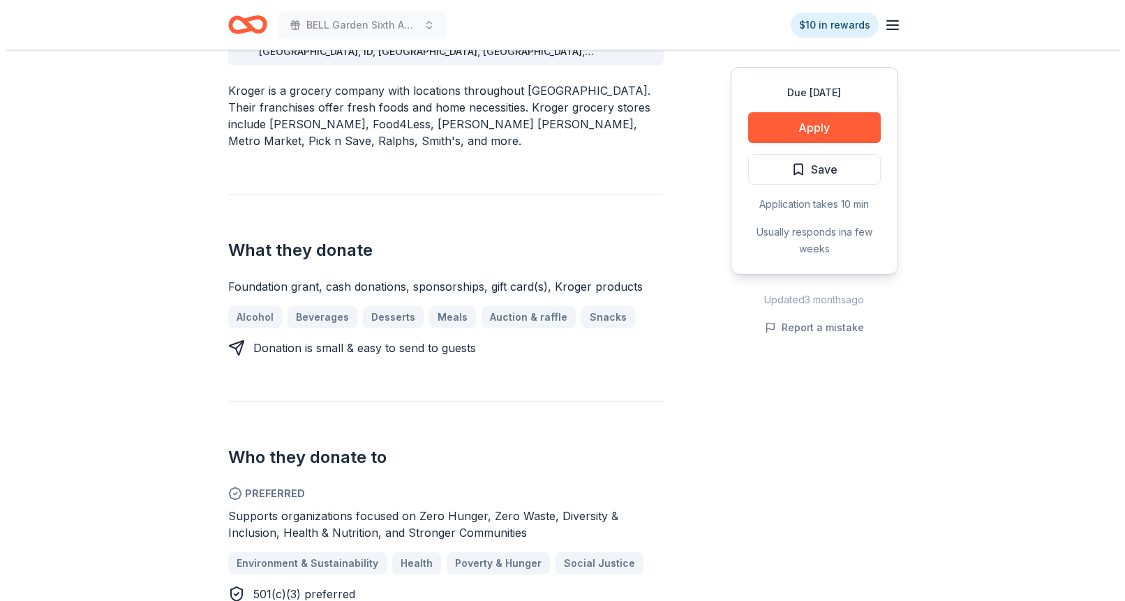
scroll to position [516, 0]
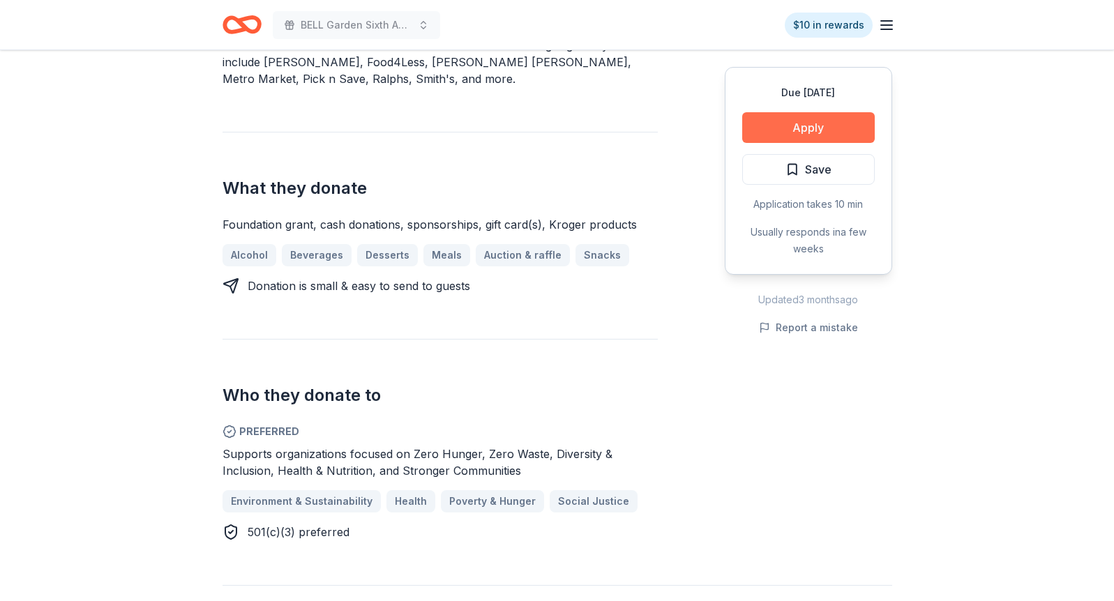
click at [804, 127] on button "Apply" at bounding box center [808, 127] width 133 height 31
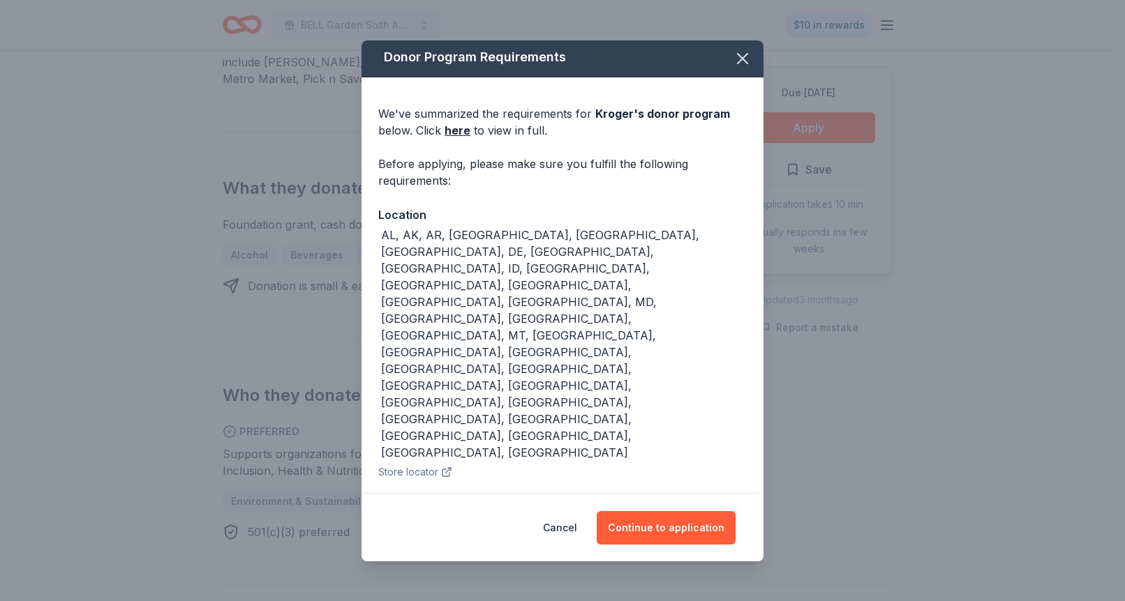
scroll to position [5, 0]
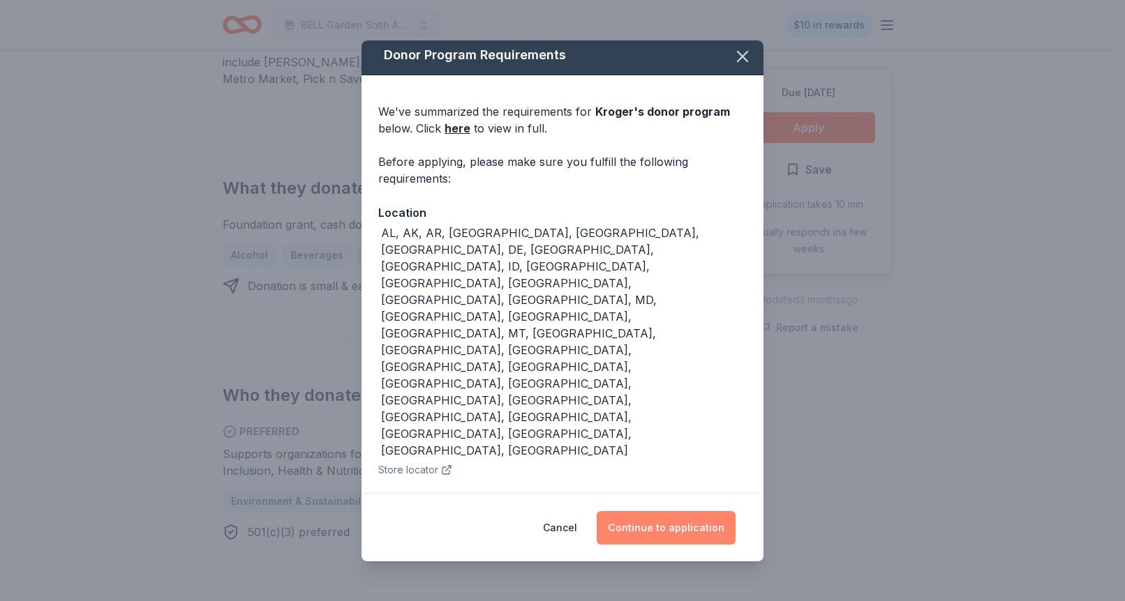
click at [659, 528] on button "Continue to application" at bounding box center [666, 527] width 139 height 33
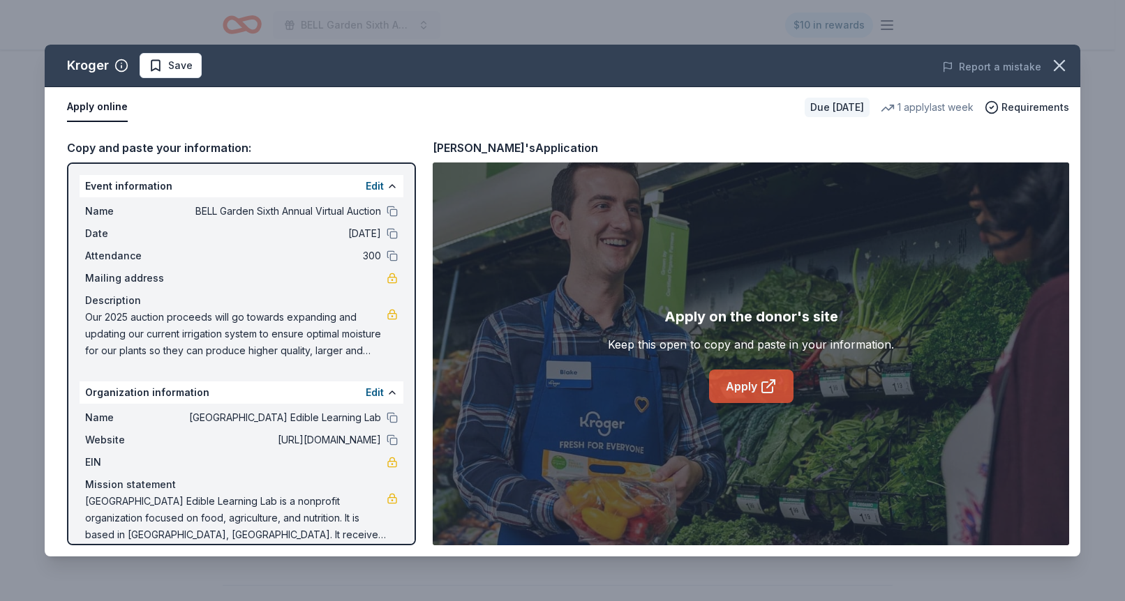
click at [743, 377] on link "Apply" at bounding box center [751, 386] width 84 height 33
